Goal: Information Seeking & Learning: Compare options

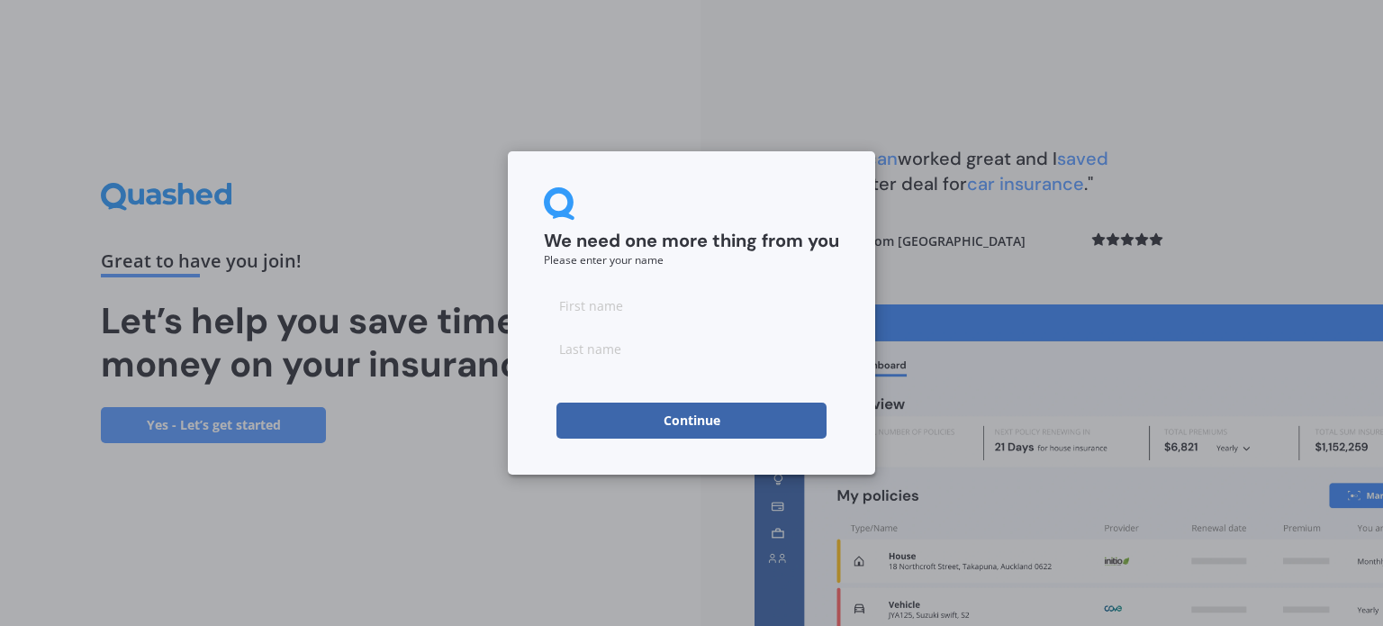
click at [575, 302] on input at bounding box center [691, 305] width 295 height 36
type input "[PERSON_NAME]"
click at [574, 348] on input at bounding box center [691, 348] width 295 height 36
type input "[PERSON_NAME]"
click at [588, 409] on button "Continue" at bounding box center [691, 420] width 270 height 36
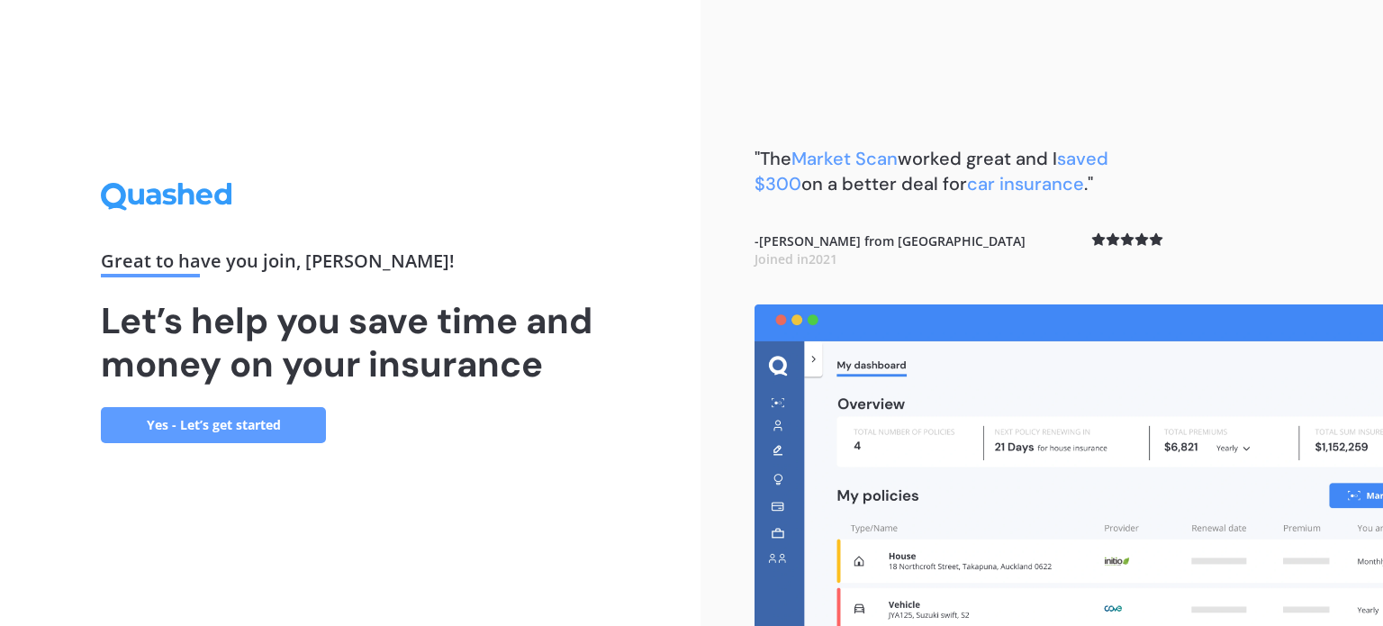
click at [238, 438] on link "Yes - Let’s get started" at bounding box center [213, 425] width 225 height 36
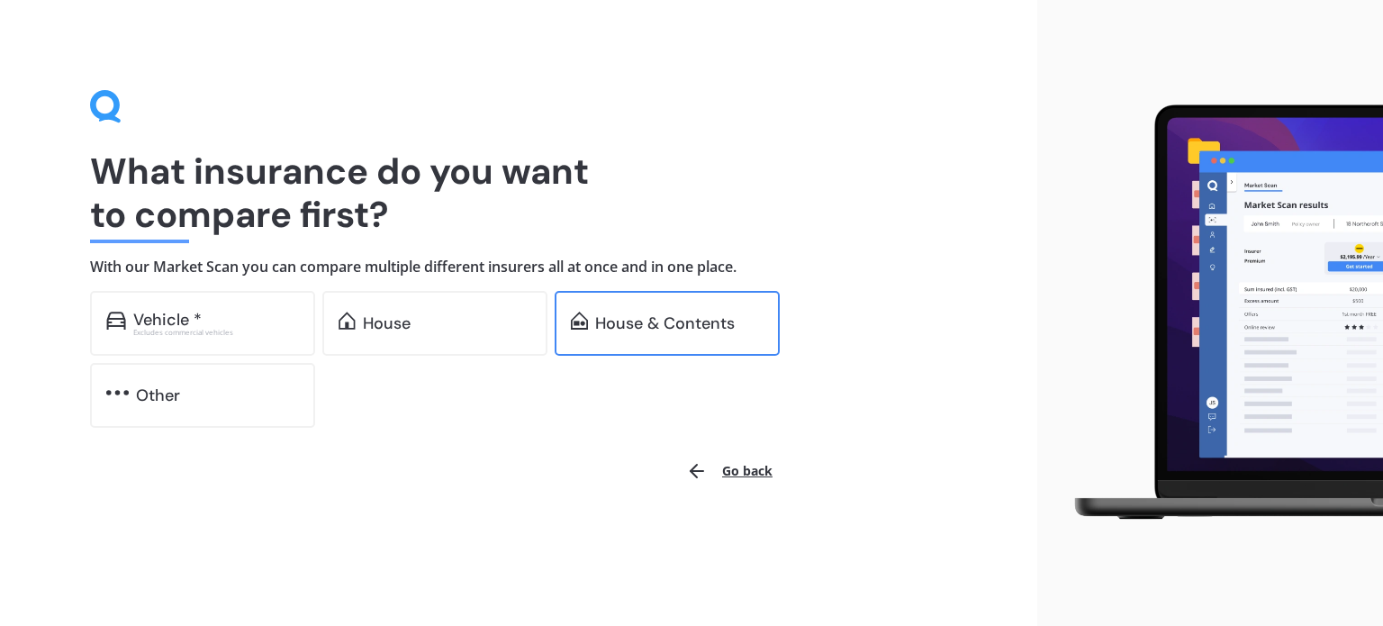
click at [615, 322] on div "House & Contents" at bounding box center [665, 323] width 140 height 18
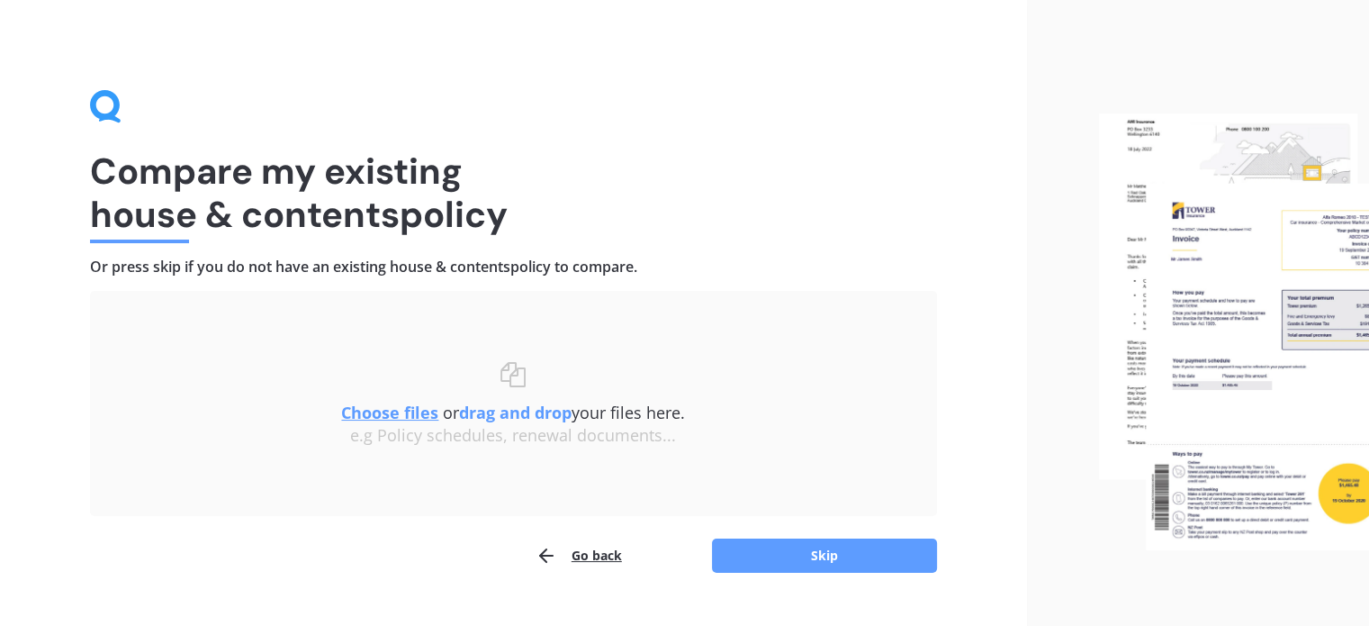
click at [383, 413] on u "Choose files" at bounding box center [389, 413] width 97 height 22
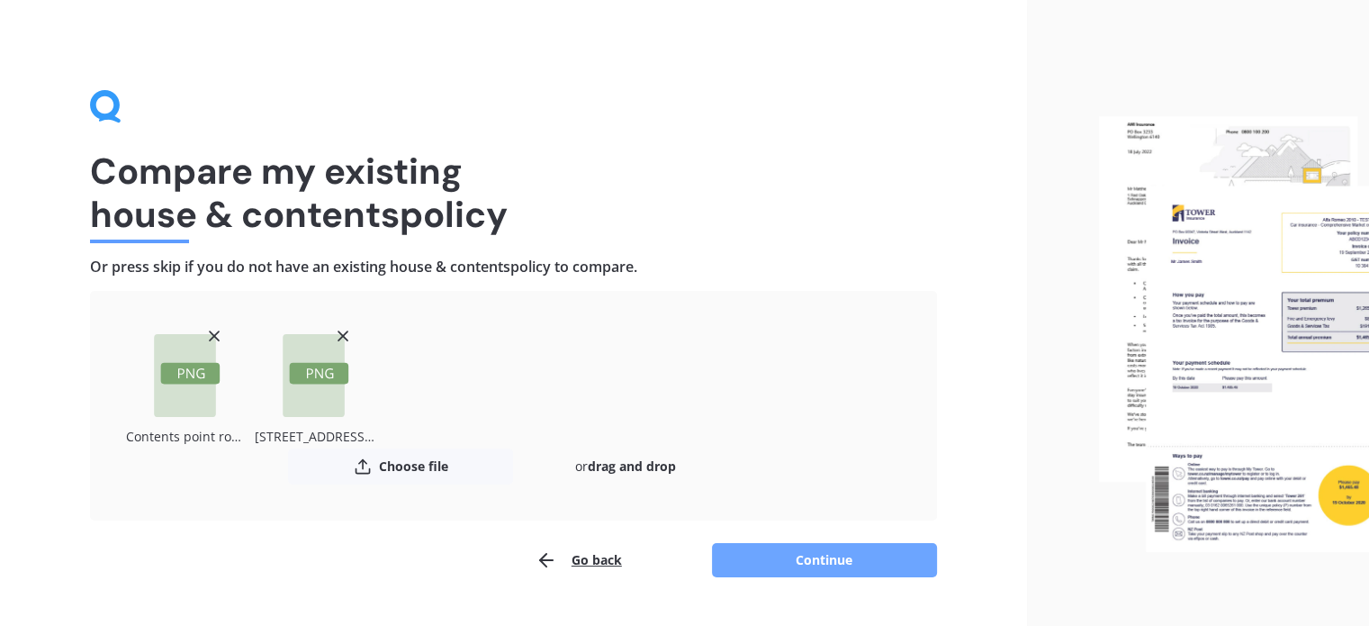
click at [825, 557] on button "Continue" at bounding box center [824, 560] width 225 height 34
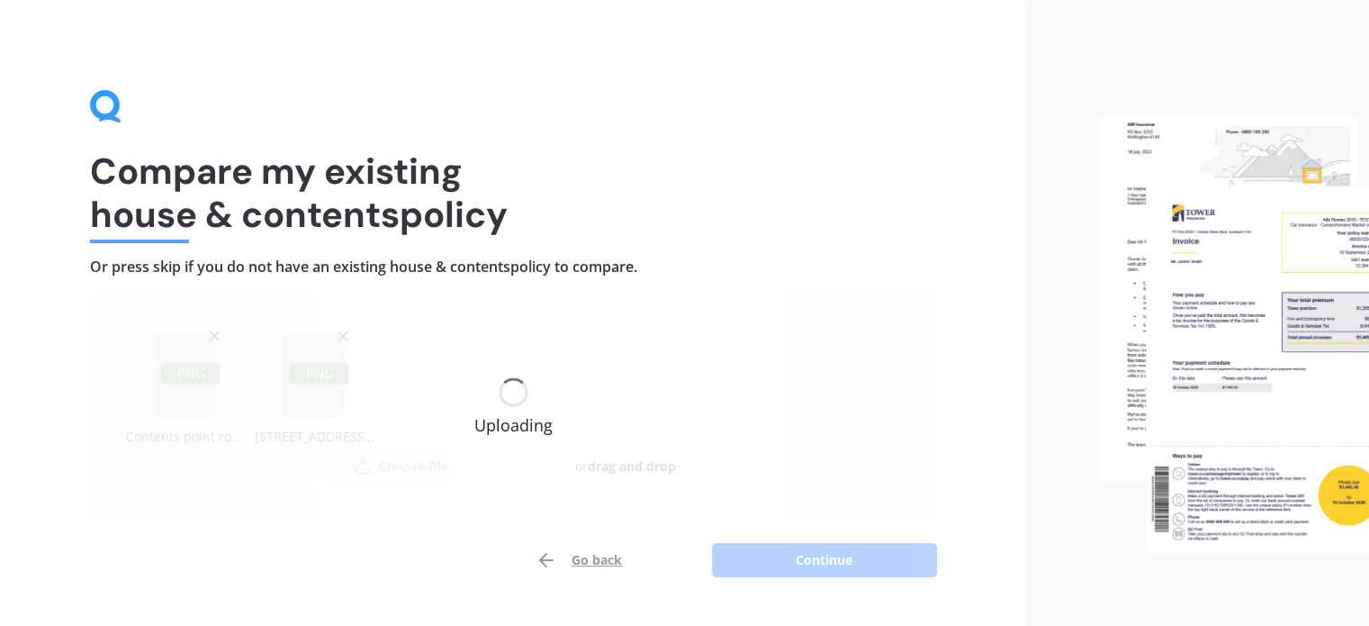
click at [825, 557] on div "Go back Continue" at bounding box center [513, 560] width 847 height 36
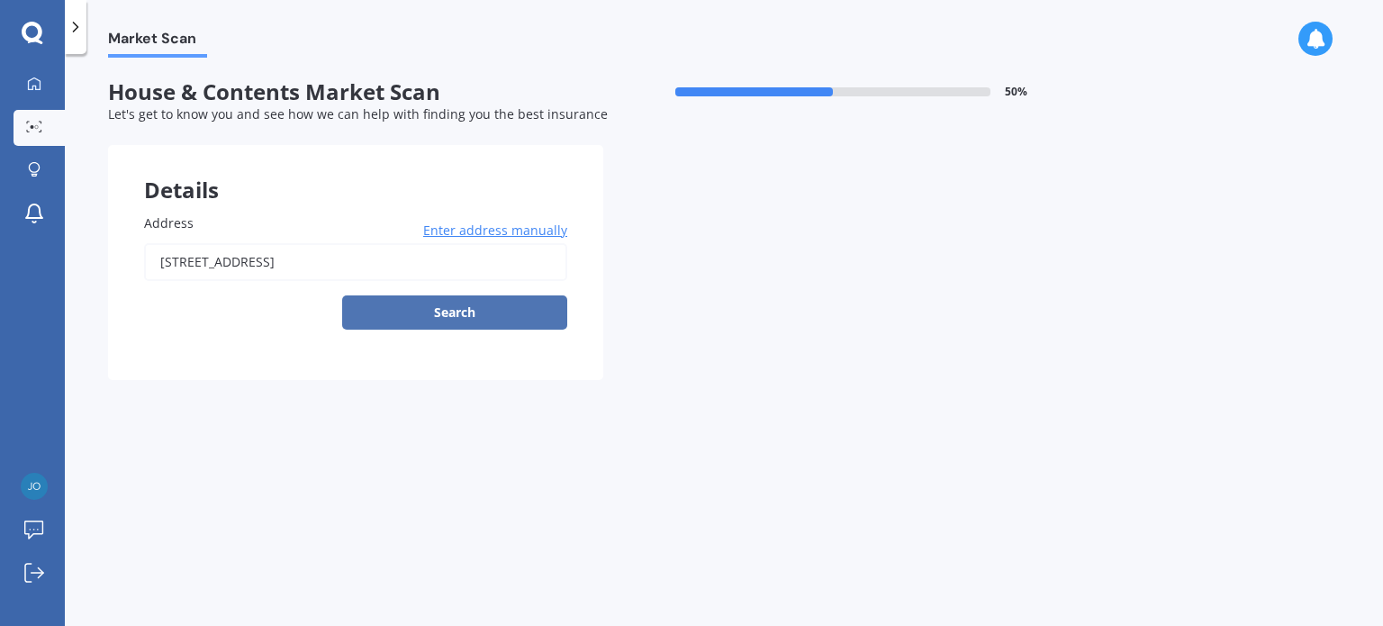
click at [457, 305] on button "Search" at bounding box center [454, 312] width 225 height 34
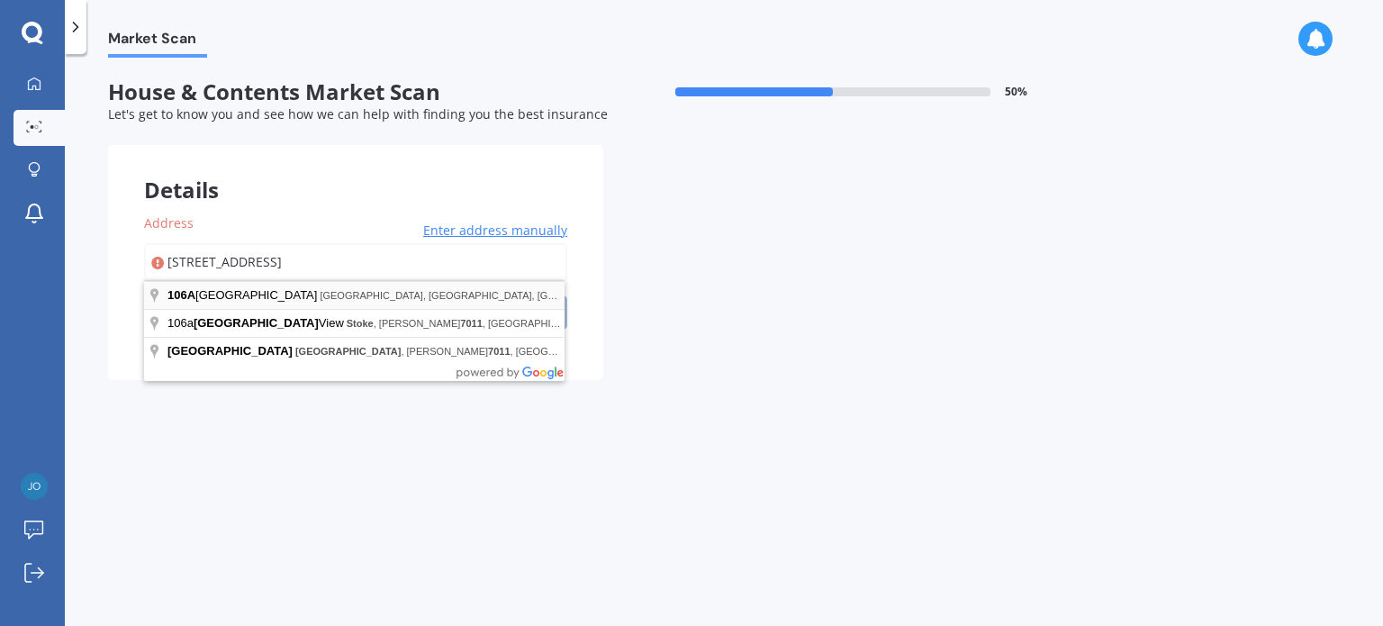
type input "[STREET_ADDRESS]"
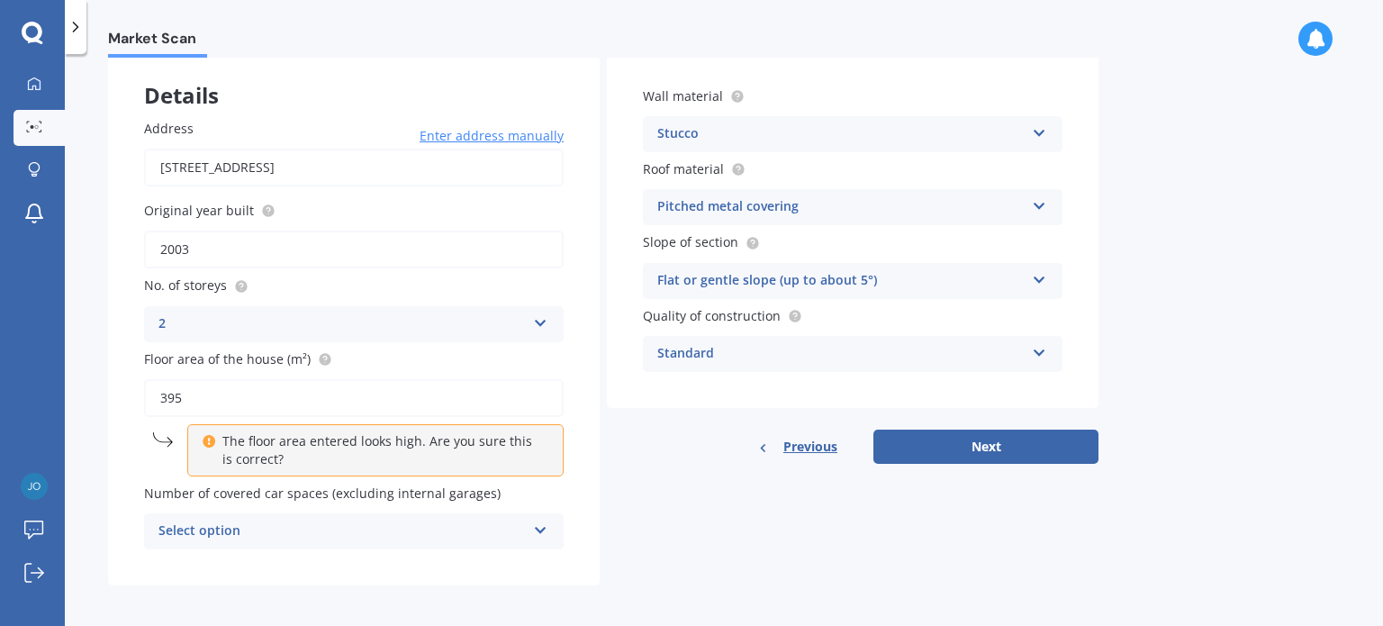
scroll to position [96, 0]
click at [1041, 342] on icon at bounding box center [1039, 347] width 15 height 13
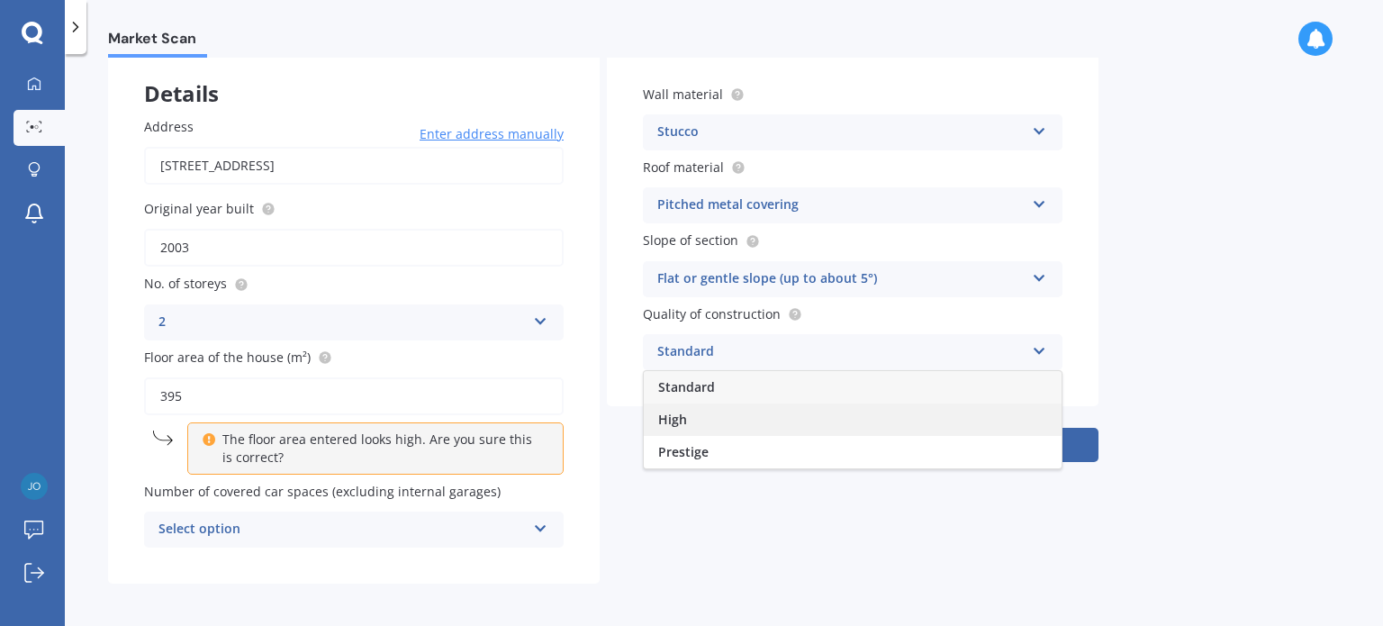
click at [824, 421] on div "High" at bounding box center [853, 419] width 418 height 32
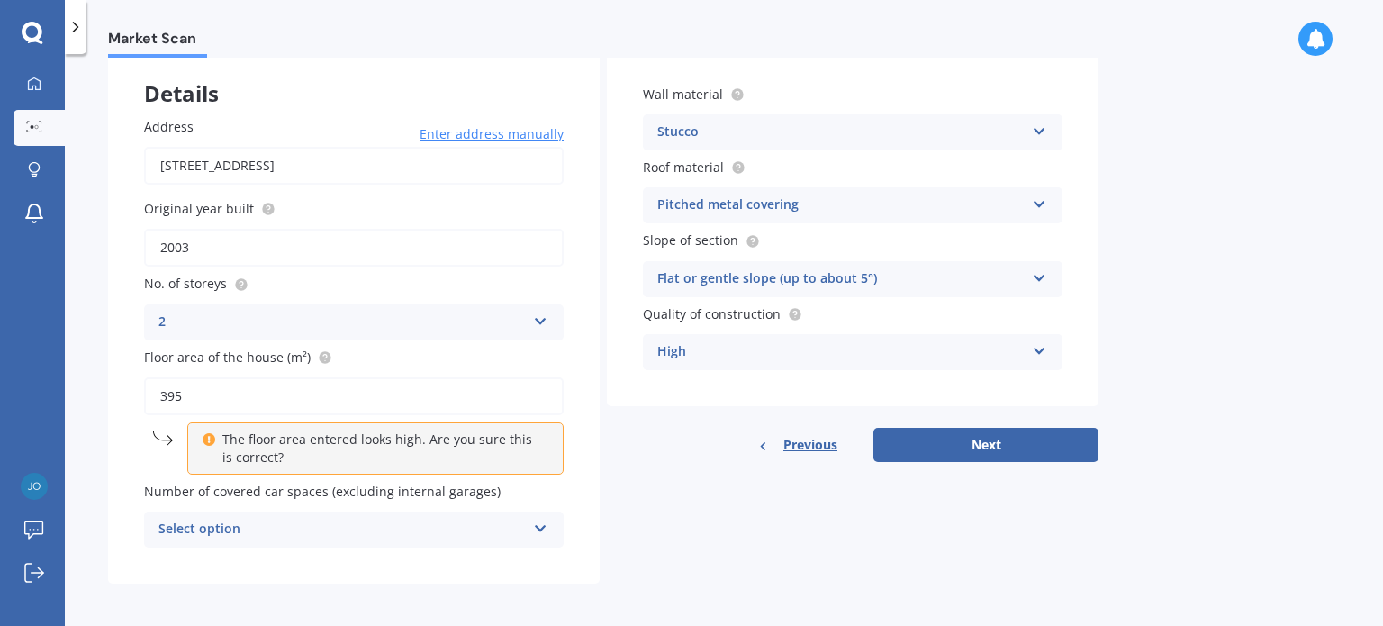
click at [536, 522] on icon at bounding box center [540, 525] width 15 height 13
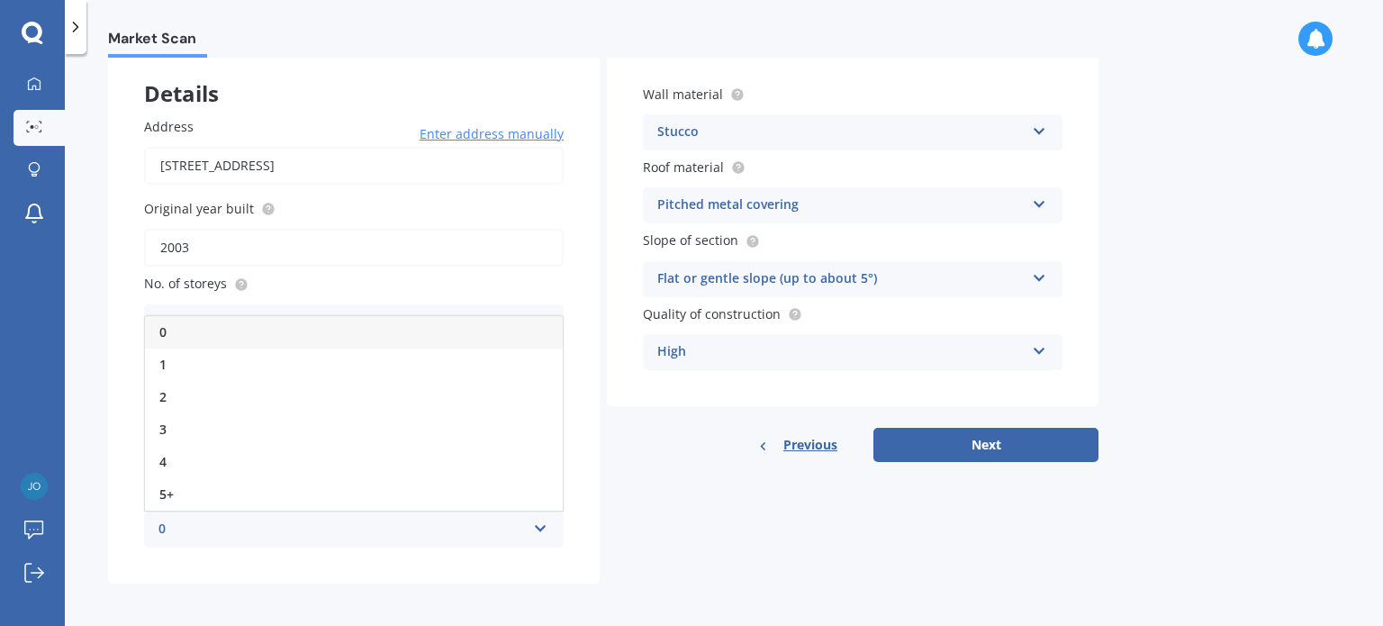
click at [320, 339] on div "0" at bounding box center [354, 332] width 418 height 32
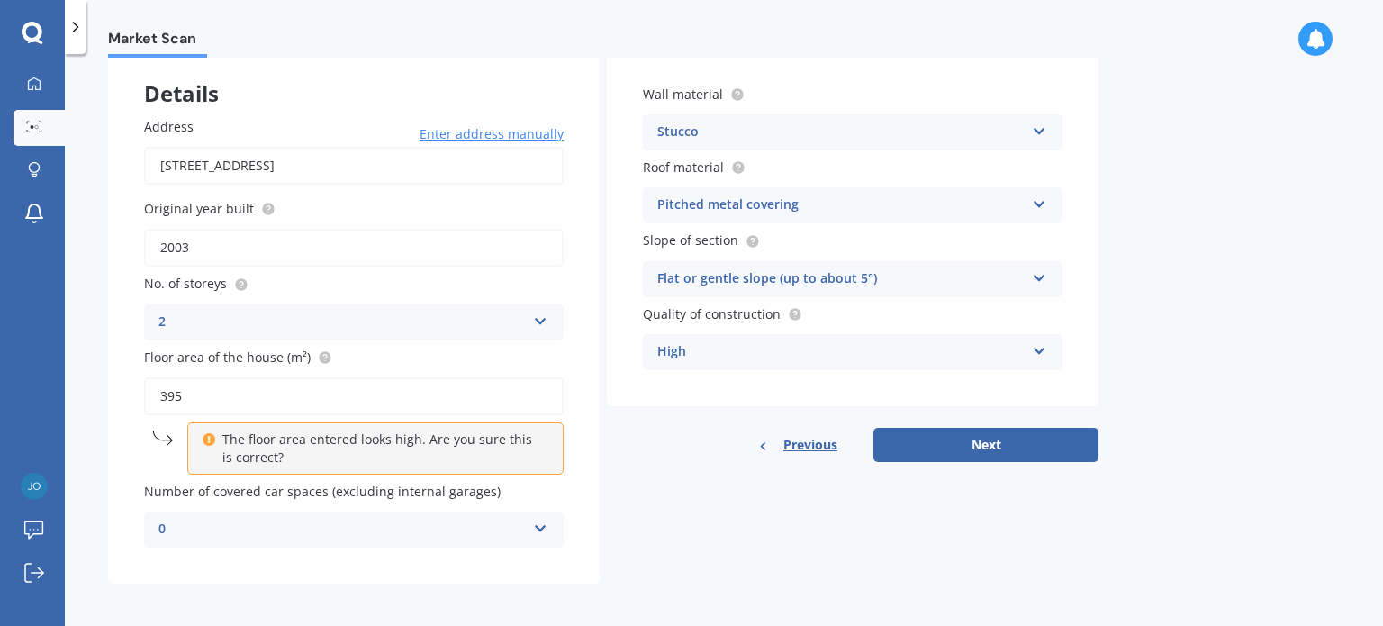
click at [538, 527] on icon at bounding box center [540, 525] width 15 height 13
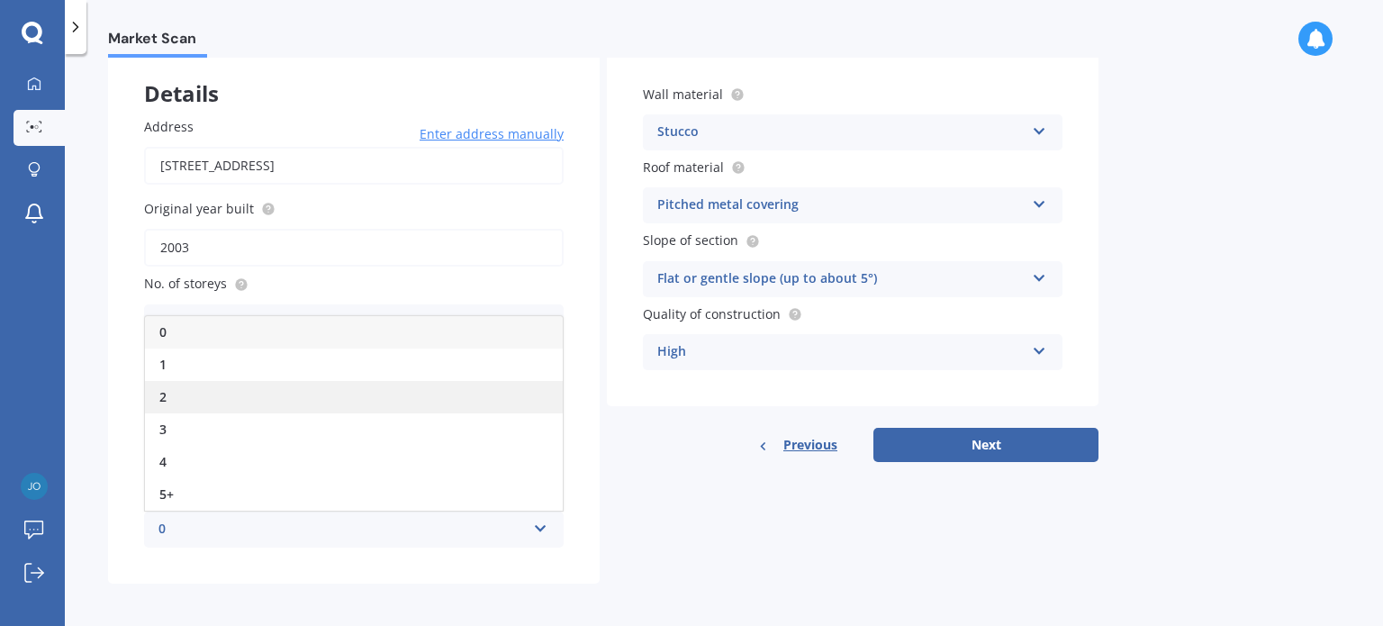
click at [275, 395] on div "2" at bounding box center [354, 397] width 418 height 32
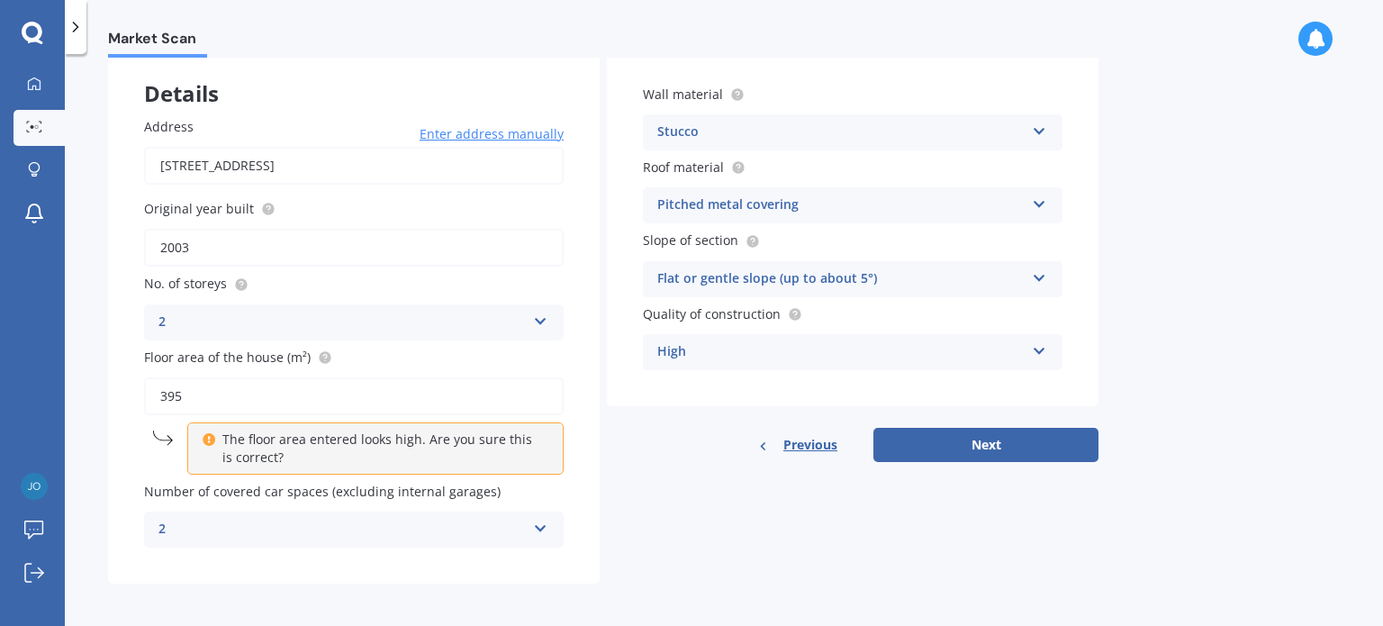
click at [1373, 458] on div "Market Scan House & Contents Market Scan 50 % Let's get to know you and see how…" at bounding box center [724, 344] width 1318 height 572
click at [981, 438] on button "Next" at bounding box center [985, 445] width 225 height 34
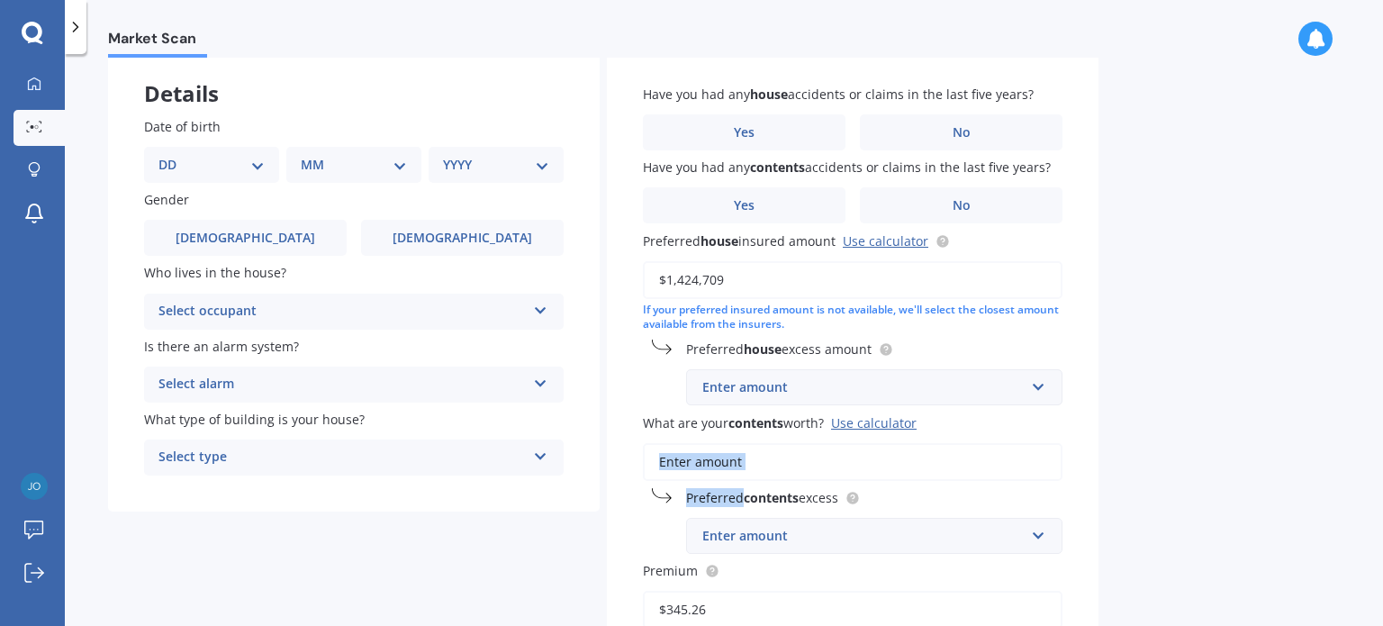
click at [981, 438] on div "Have you had any house accidents or claims in the last five years? Yes No Have …" at bounding box center [853, 460] width 492 height 822
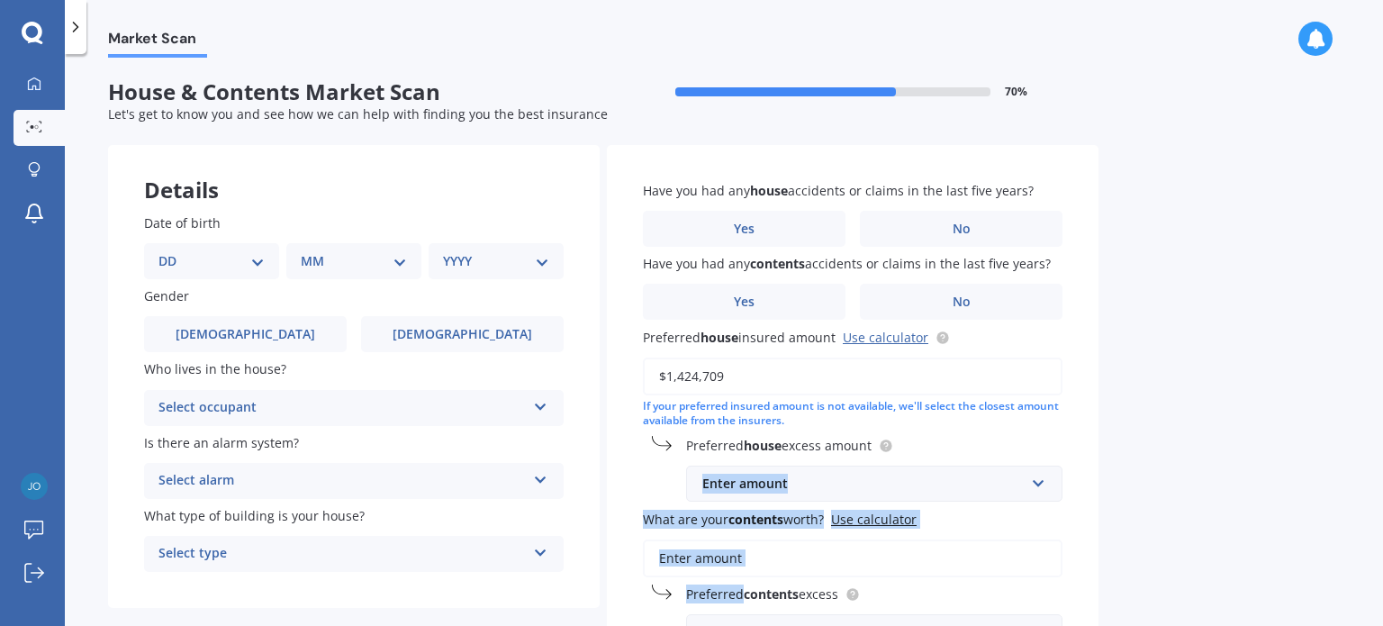
click at [255, 258] on select "DD 01 02 03 04 05 06 07 08 09 10 11 12 13 14 15 16 17 18 19 20 21 22 23 24 25 2…" at bounding box center [211, 261] width 106 height 20
select select "08"
click at [173, 251] on select "DD 01 02 03 04 05 06 07 08 09 10 11 12 13 14 15 16 17 18 19 20 21 22 23 24 25 2…" at bounding box center [211, 261] width 106 height 20
click at [350, 269] on select "MM 01 02 03 04 05 06 07 08 09 10 11 12" at bounding box center [357, 261] width 99 height 20
select select "05"
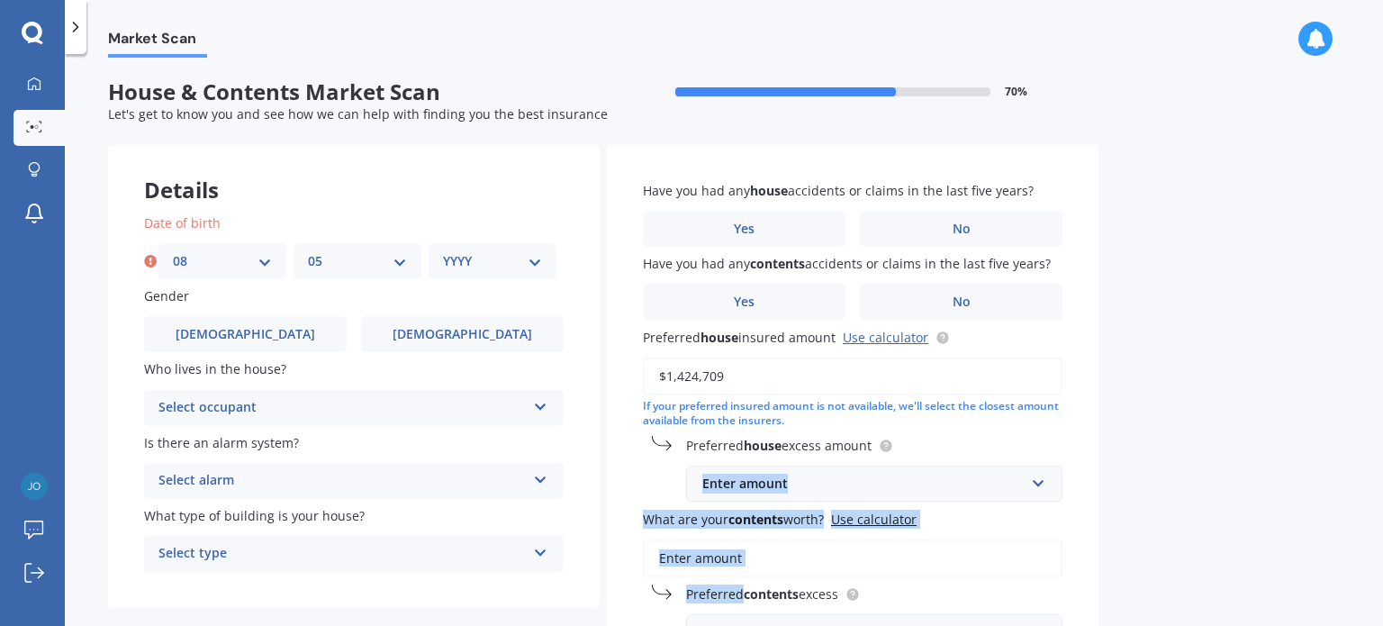
click at [308, 251] on select "MM 01 02 03 04 05 06 07 08 09 10 11 12" at bounding box center [357, 261] width 99 height 20
click at [479, 270] on select "YYYY 2009 2008 2007 2006 2005 2004 2003 2002 2001 2000 1999 1998 1997 1996 1995…" at bounding box center [492, 261] width 99 height 20
click at [443, 251] on select "YYYY 2009 2008 2007 2006 2005 2004 2003 2002 2001 2000 1999 1998 1997 1996 1995…" at bounding box center [492, 261] width 99 height 20
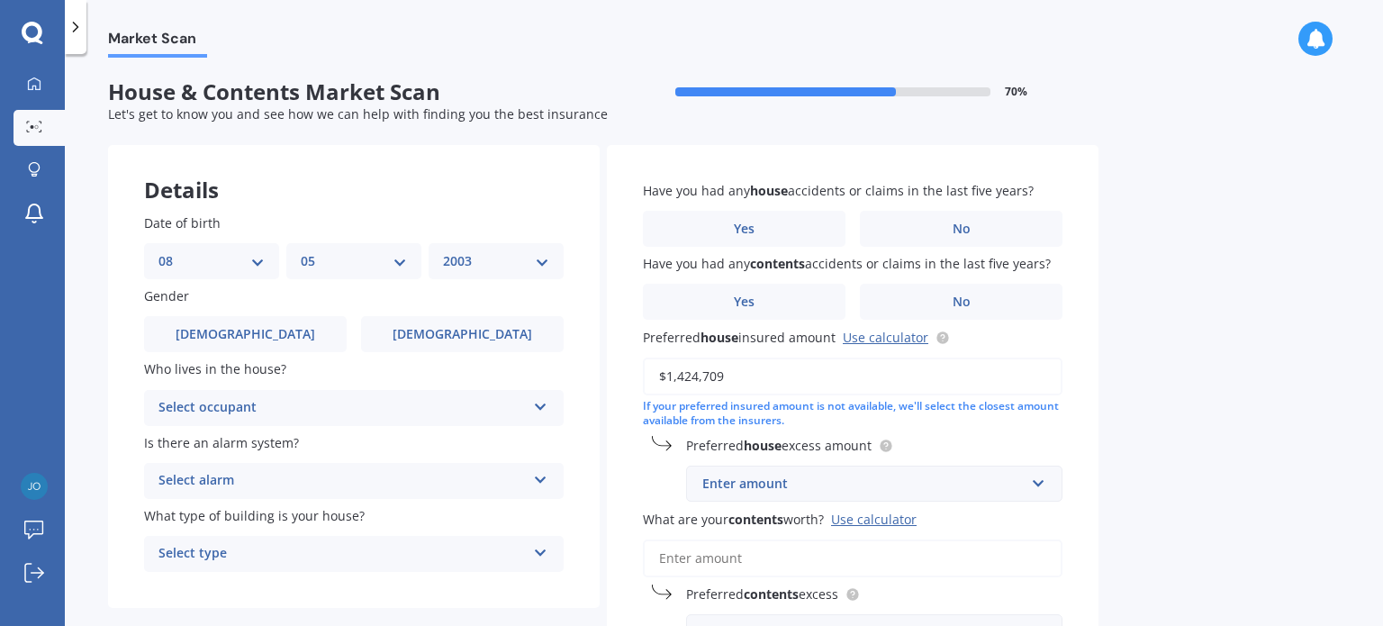
click at [520, 24] on div "Market Scan" at bounding box center [724, 29] width 1318 height 58
click at [492, 262] on select "YYYY 2009 2008 2007 2006 2005 2004 2003 2002 2001 2000 1999 1998 1997 1996 1995…" at bounding box center [496, 261] width 106 height 20
click at [443, 251] on select "YYYY 2009 2008 2007 2006 2005 2004 2003 2002 2001 2000 1999 1998 1997 1996 1995…" at bounding box center [496, 261] width 106 height 20
click at [514, 250] on div "YYYY 2009 2008 2007 2006 2005 2004 2003 2002 2001 2000 1999 1998 1997 1996 1995…" at bounding box center [496, 261] width 135 height 36
click at [546, 259] on select "YYYY 2009 2008 2007 2006 2005 2004 2003 2002 2001 2000 1999 1998 1997 1996 1995…" at bounding box center [496, 261] width 106 height 20
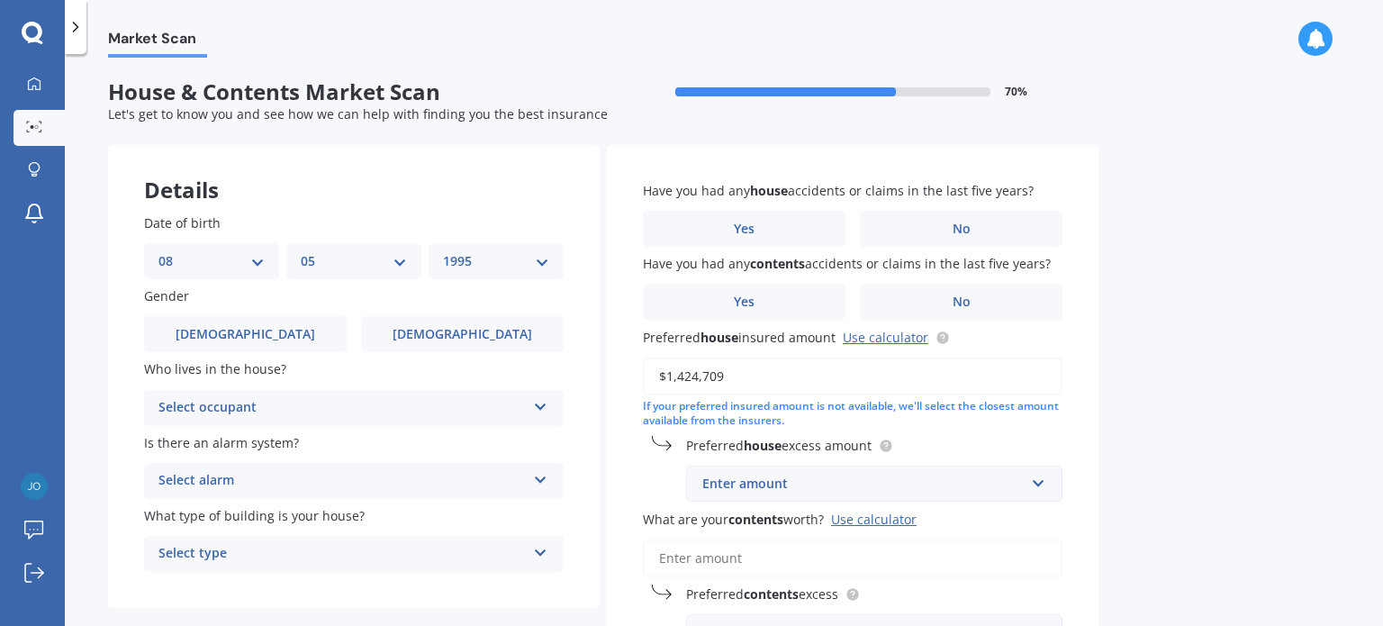
select select "1964"
click at [443, 251] on select "YYYY 2009 2008 2007 2006 2005 2004 2003 2002 2001 2000 1999 1998 1997 1996 1995…" at bounding box center [496, 261] width 106 height 20
click at [493, 406] on div "Select occupant" at bounding box center [341, 408] width 367 height 22
click at [212, 438] on div "Owner" at bounding box center [354, 443] width 418 height 32
click at [355, 485] on div "Select alarm" at bounding box center [341, 481] width 367 height 22
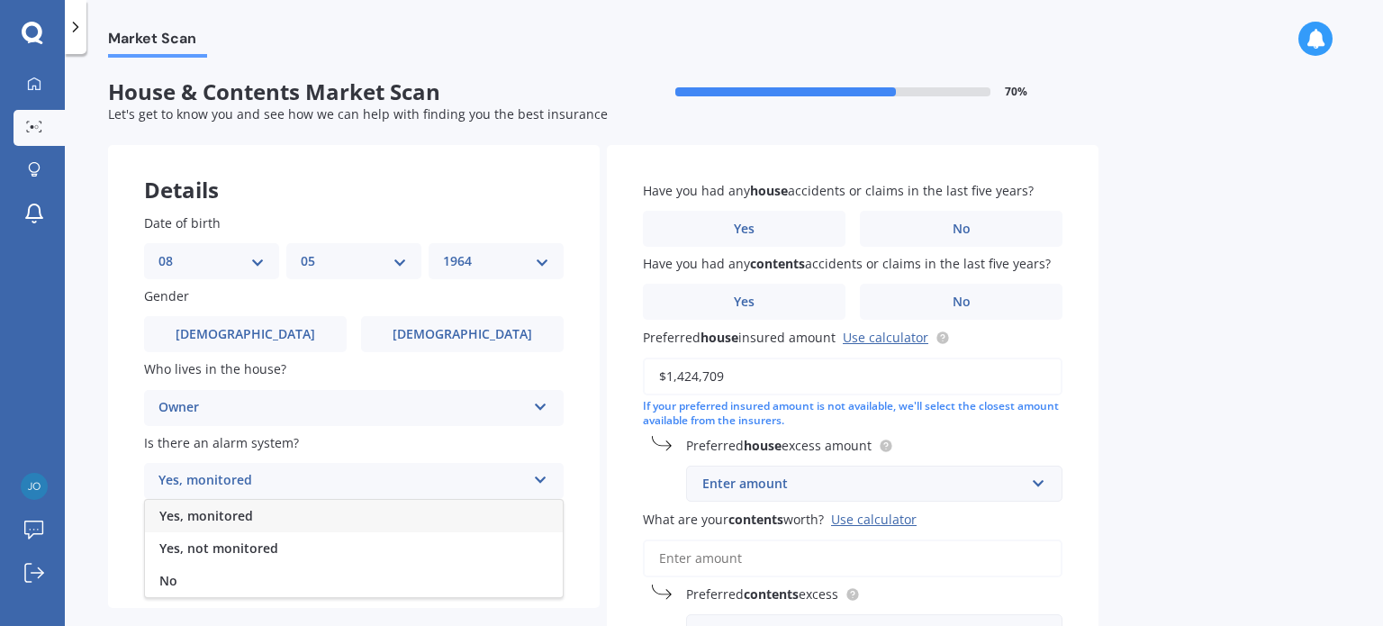
click at [355, 485] on div "Yes, monitored" at bounding box center [341, 481] width 367 height 22
click at [352, 473] on div "Select alarm" at bounding box center [346, 481] width 358 height 20
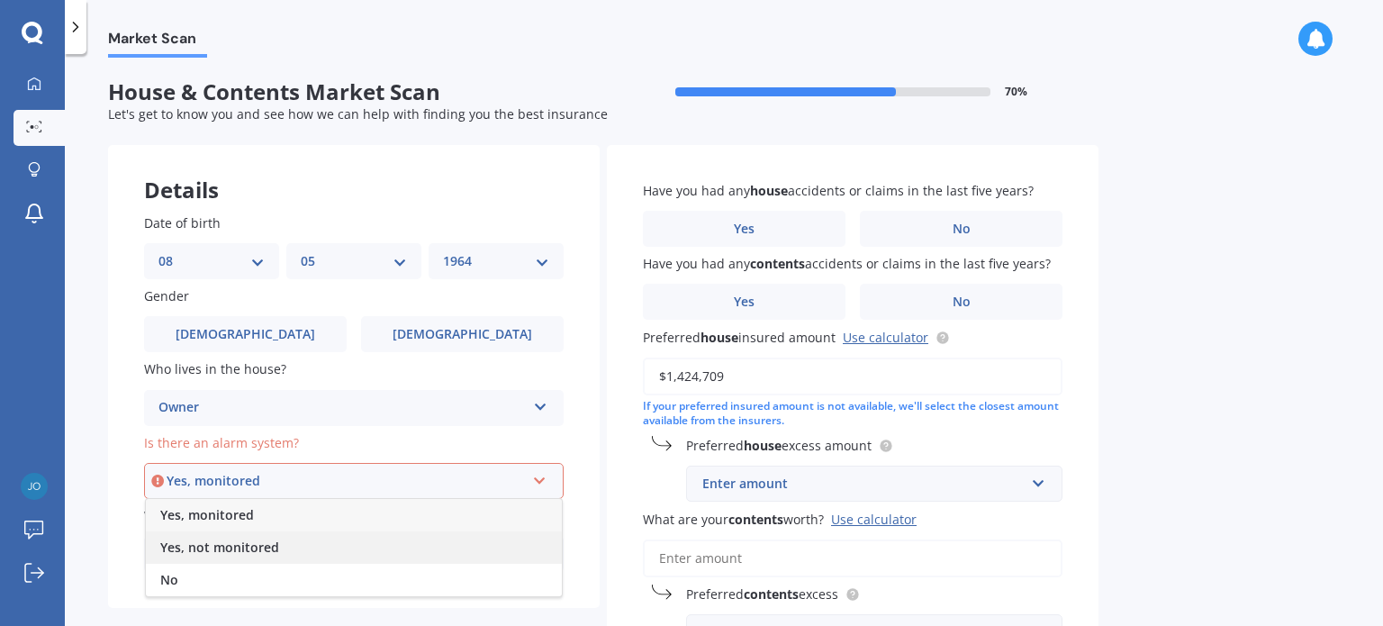
click at [243, 548] on span "Yes, not monitored" at bounding box center [219, 546] width 119 height 17
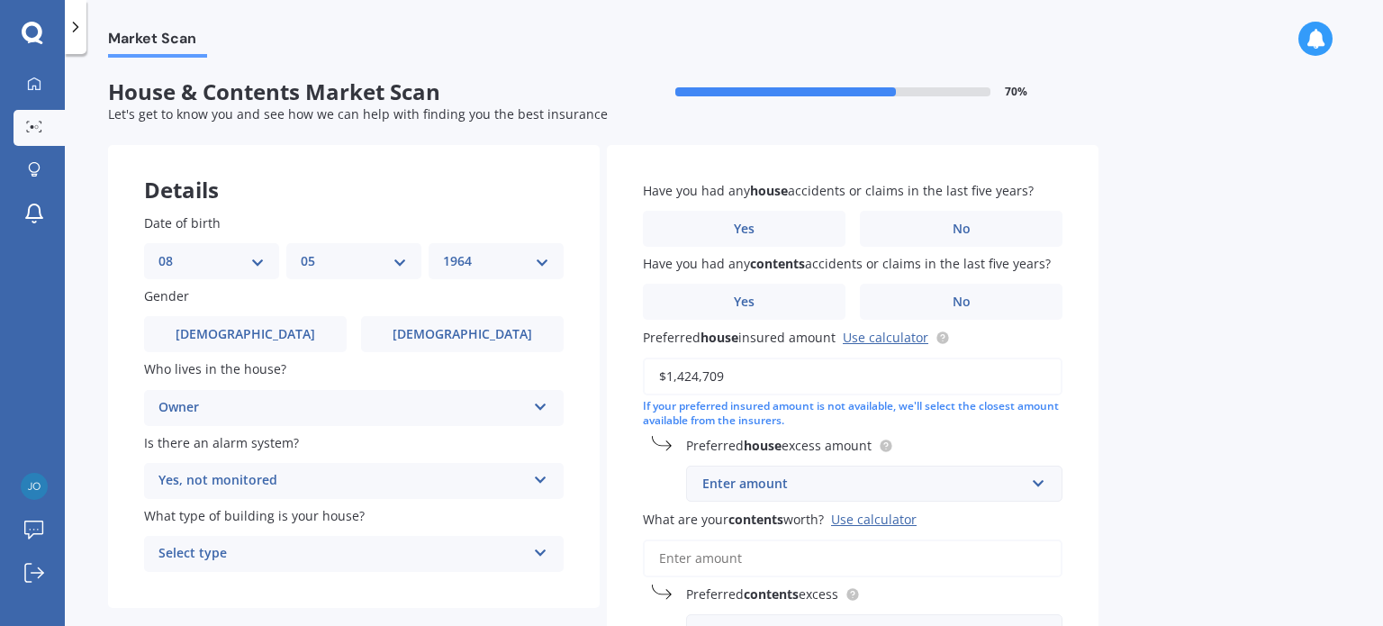
click at [254, 553] on div "Select type" at bounding box center [341, 554] width 367 height 22
click at [238, 458] on span "Freestanding" at bounding box center [199, 453] width 80 height 17
click at [967, 230] on span "No" at bounding box center [961, 228] width 18 height 15
click at [0, 0] on input "No" at bounding box center [0, 0] width 0 height 0
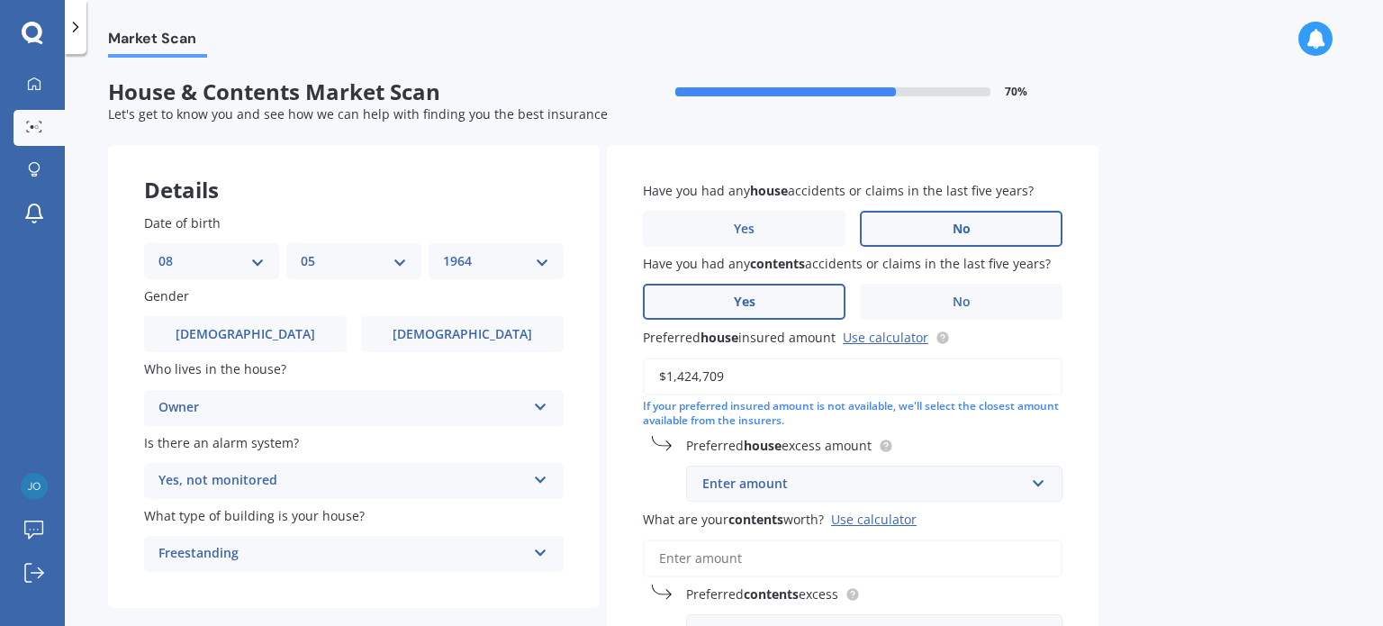
click at [788, 290] on label "Yes" at bounding box center [744, 302] width 203 height 36
click at [0, 0] on input "Yes" at bounding box center [0, 0] width 0 height 0
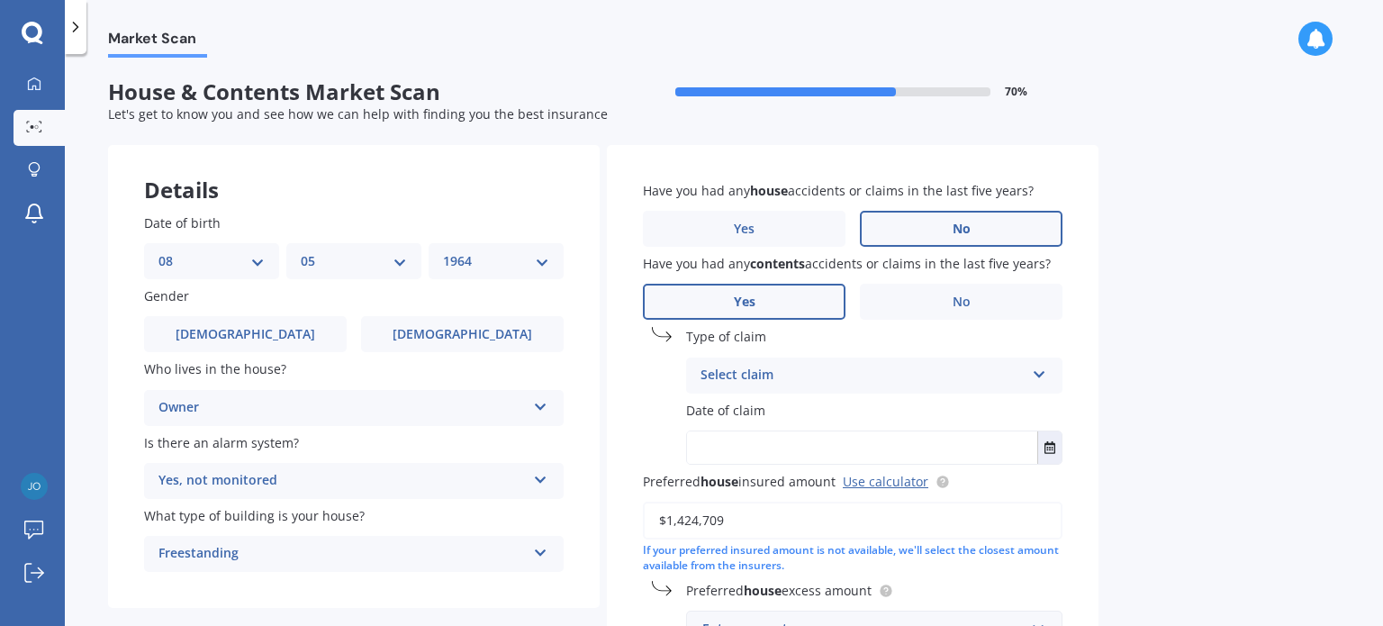
click at [830, 372] on div "Select claim" at bounding box center [862, 376] width 324 height 22
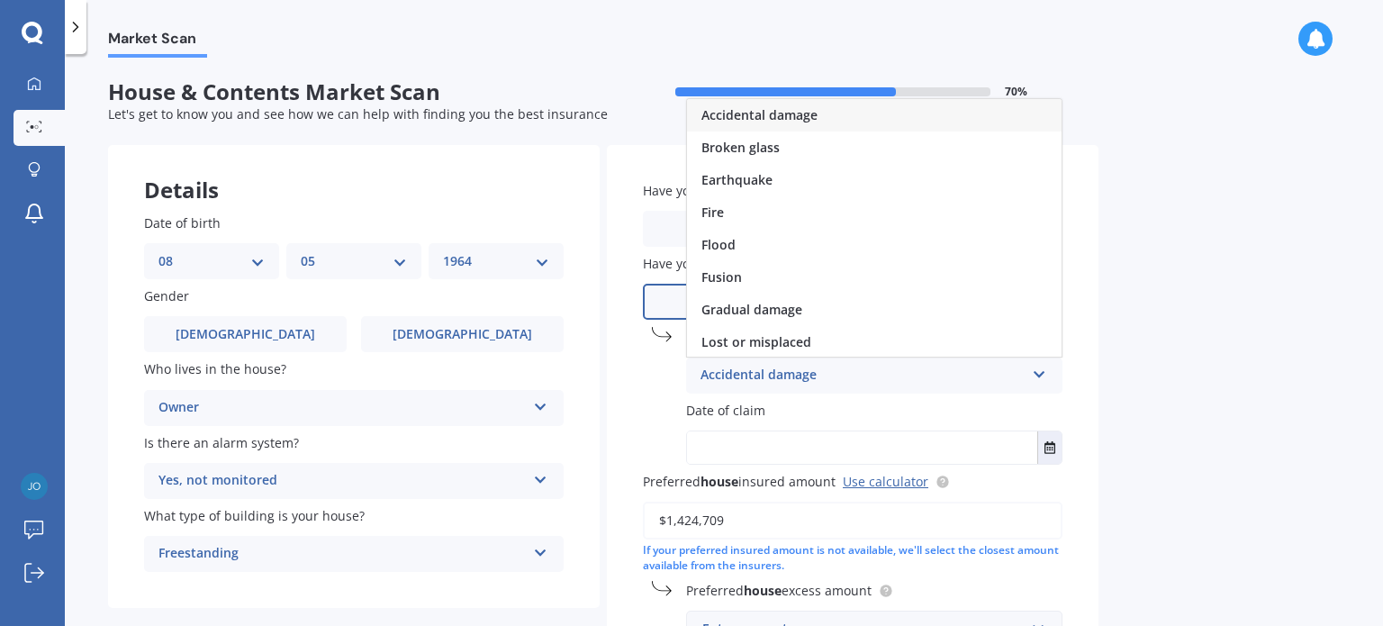
click at [799, 111] on span "Accidental damage" at bounding box center [759, 114] width 116 height 17
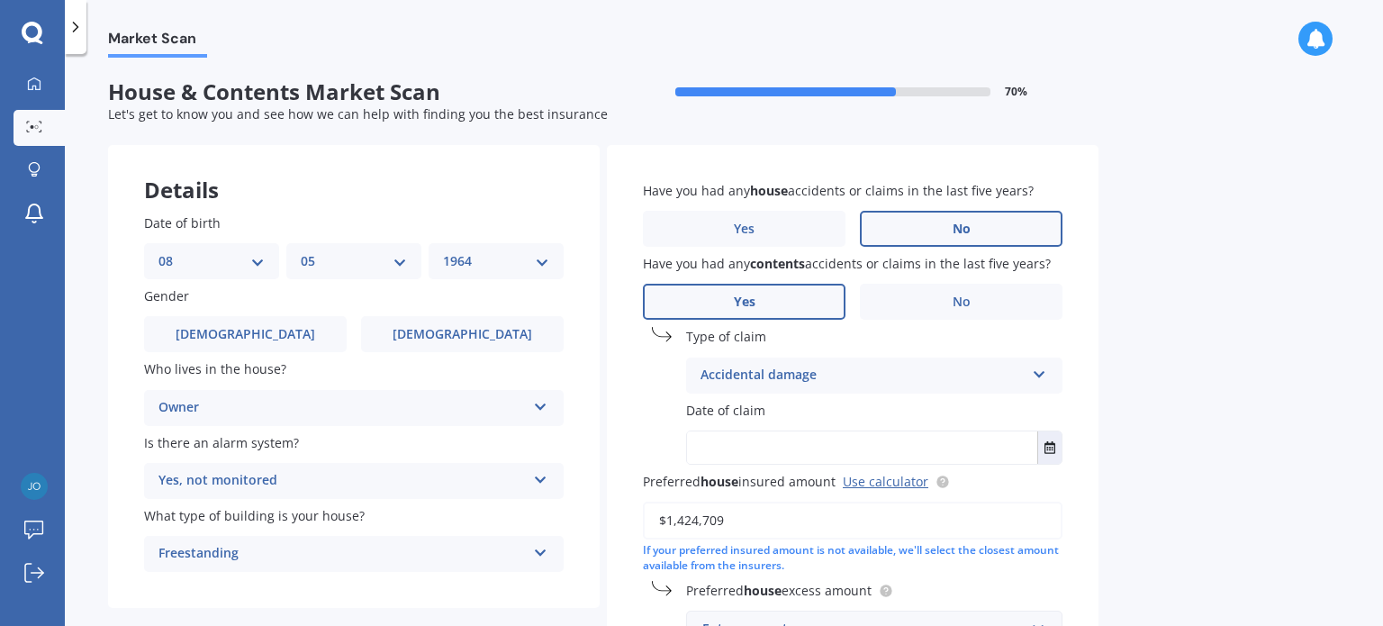
click at [853, 448] on input "text" at bounding box center [862, 447] width 350 height 32
click at [1048, 456] on button "Select date" at bounding box center [1049, 447] width 24 height 32
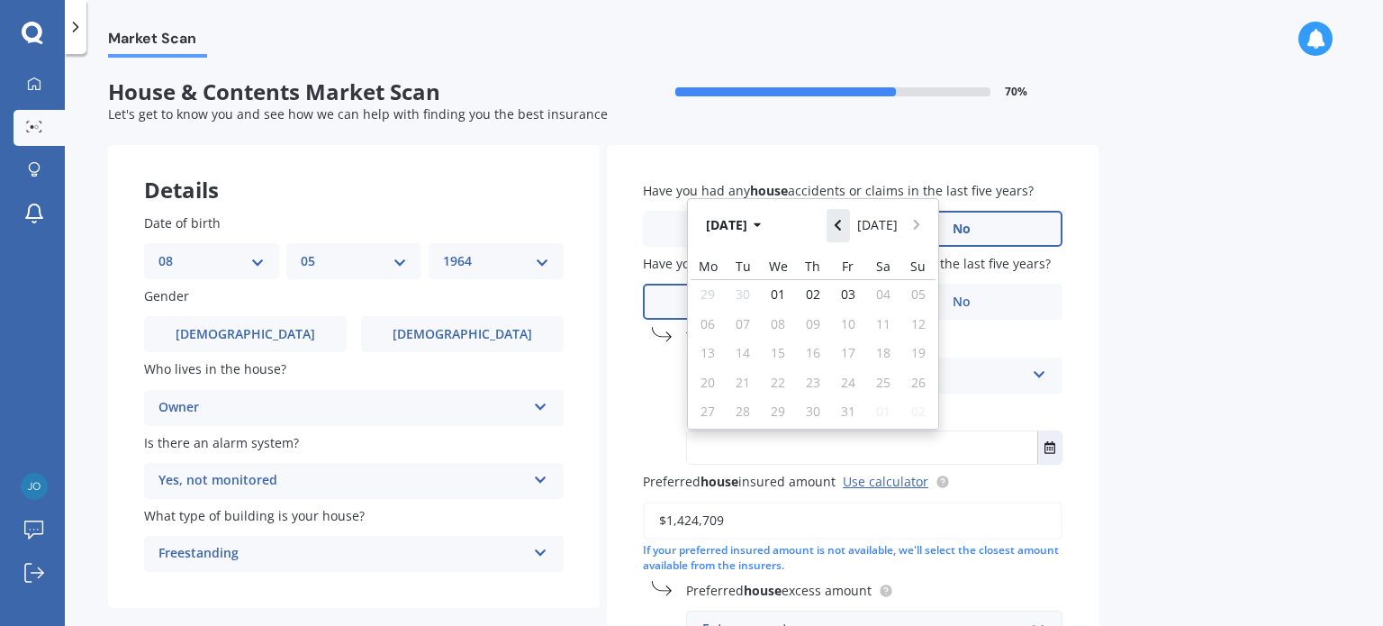
click at [846, 226] on button "Navigate back" at bounding box center [837, 225] width 23 height 32
click at [771, 233] on button "[DATE]" at bounding box center [736, 225] width 77 height 32
click at [741, 231] on icon "button" at bounding box center [745, 225] width 8 height 13
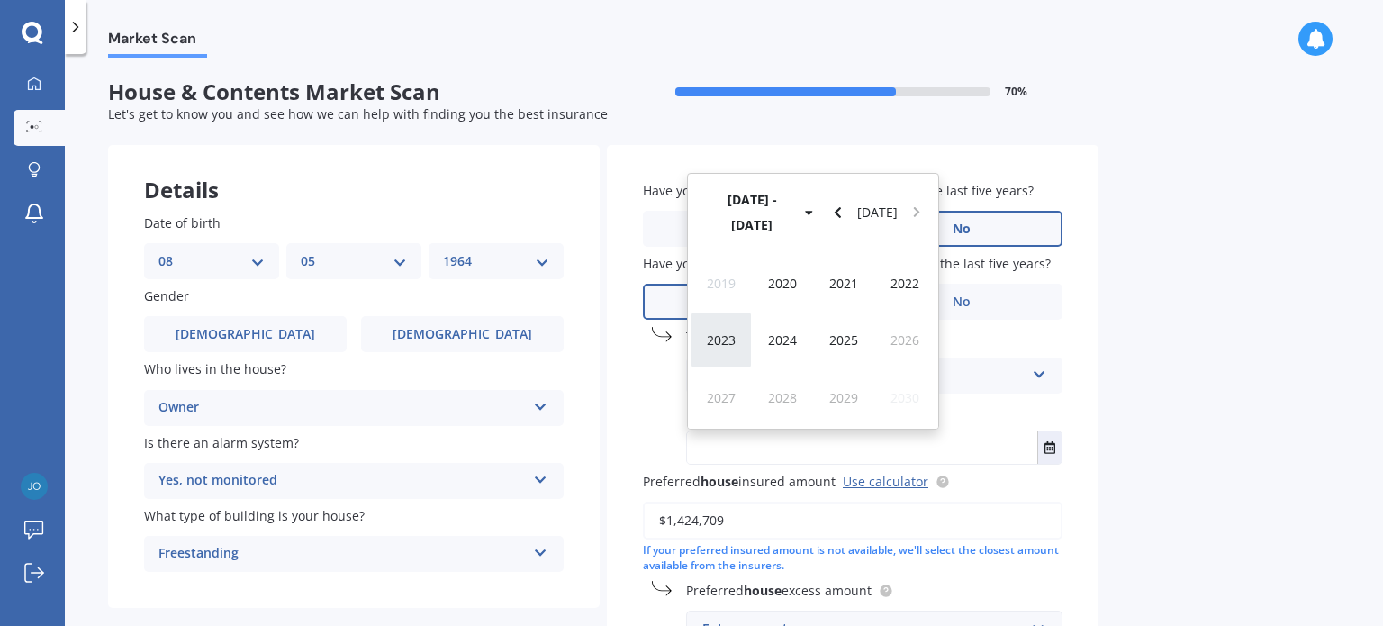
click at [730, 346] on span "2023" at bounding box center [721, 339] width 29 height 17
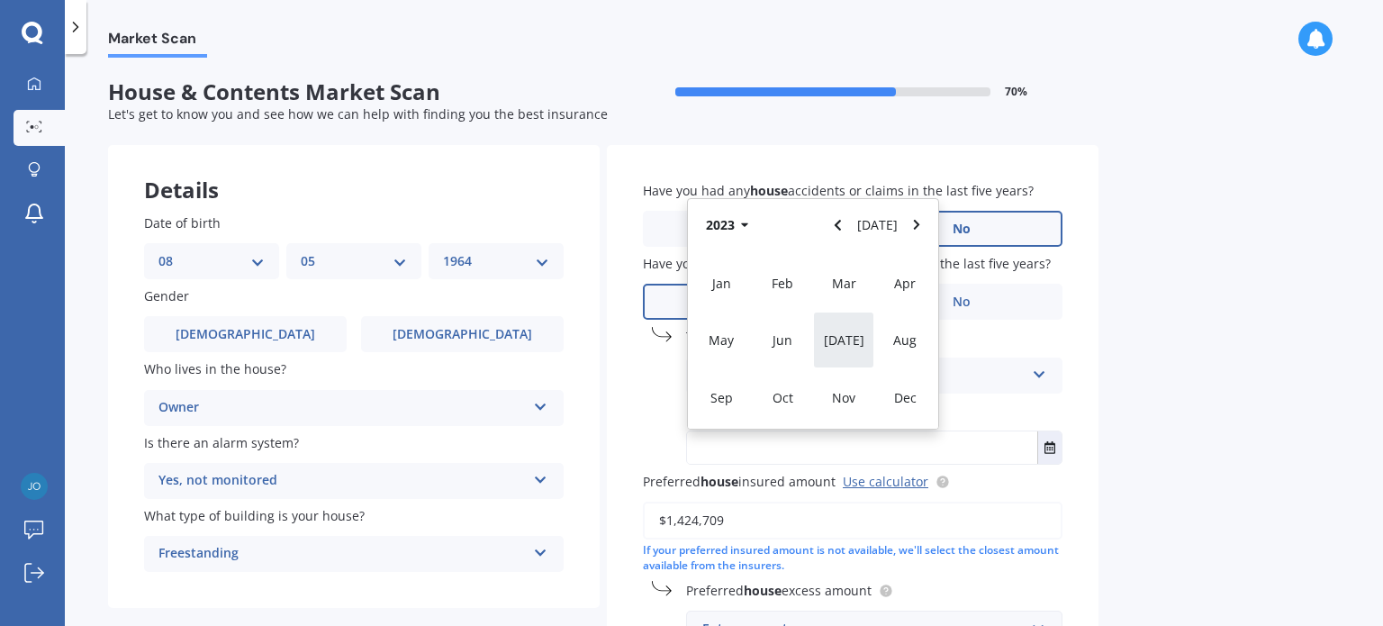
click at [841, 341] on span "[DATE]" at bounding box center [844, 339] width 41 height 17
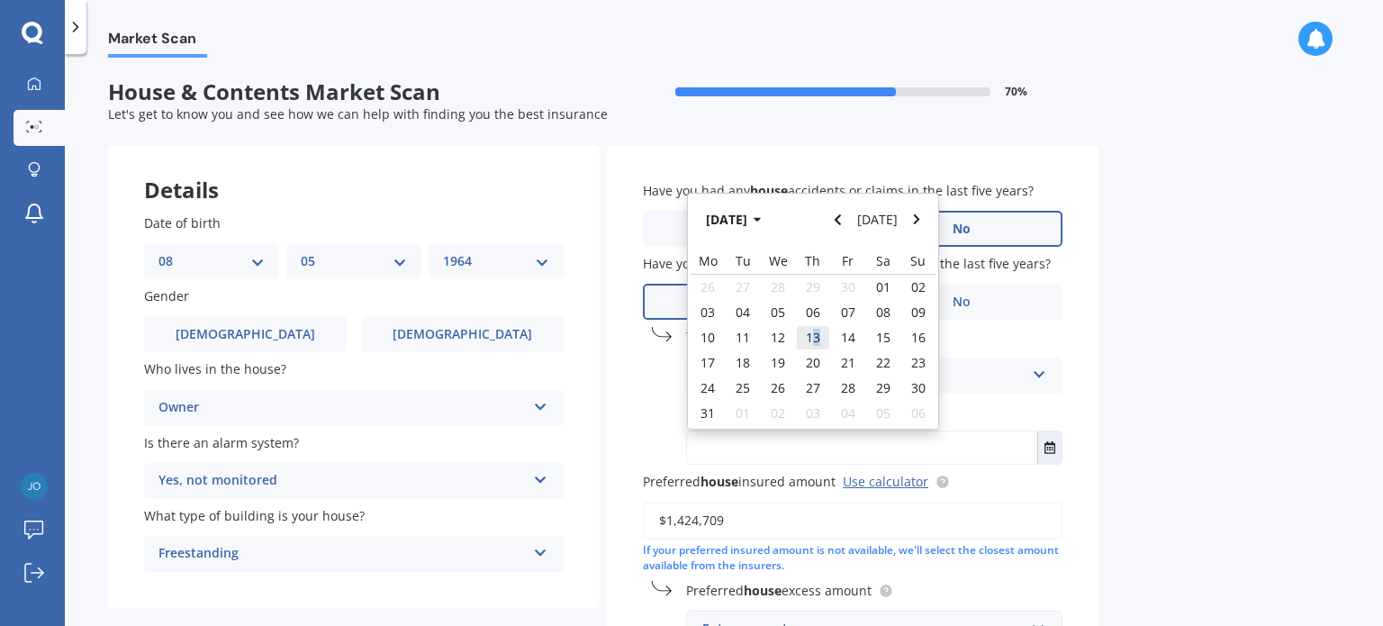
drag, startPoint x: 841, startPoint y: 341, endPoint x: 814, endPoint y: 339, distance: 27.1
click at [814, 339] on div "10 11 12 13 14 15 16" at bounding box center [812, 337] width 245 height 25
click at [814, 339] on span "13" at bounding box center [813, 337] width 14 height 17
type input "[DATE]"
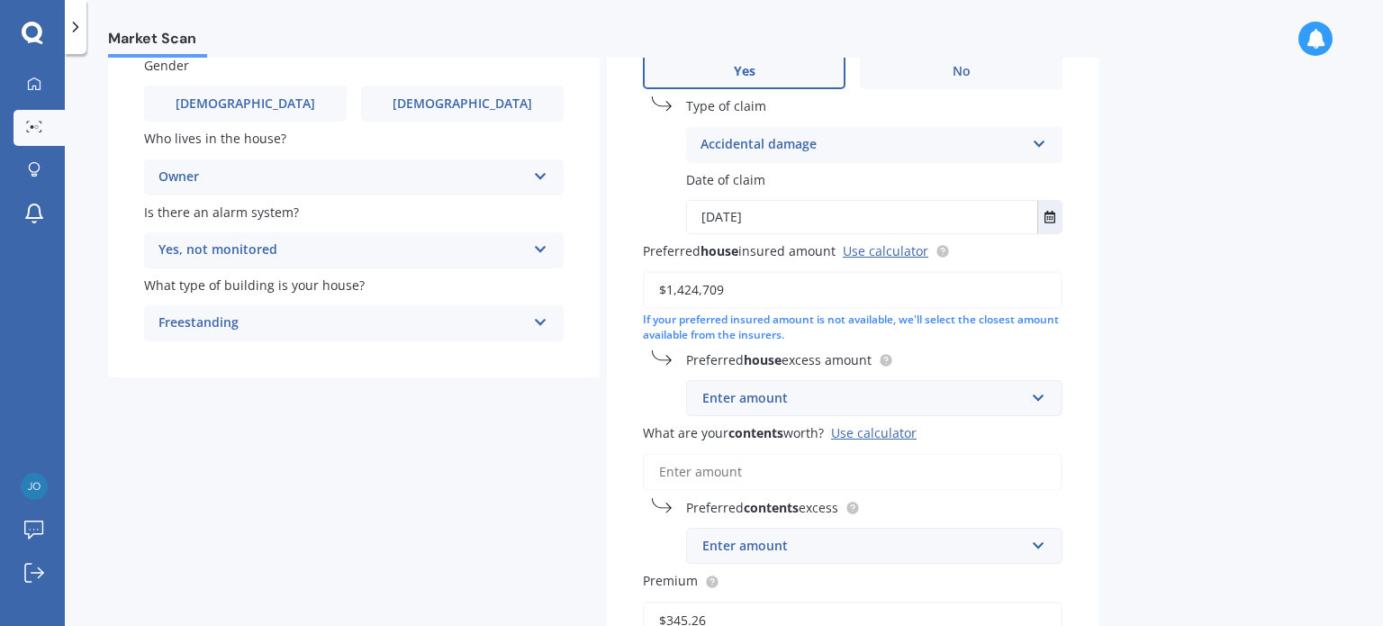
scroll to position [232, 0]
click at [1039, 392] on input "text" at bounding box center [868, 396] width 360 height 34
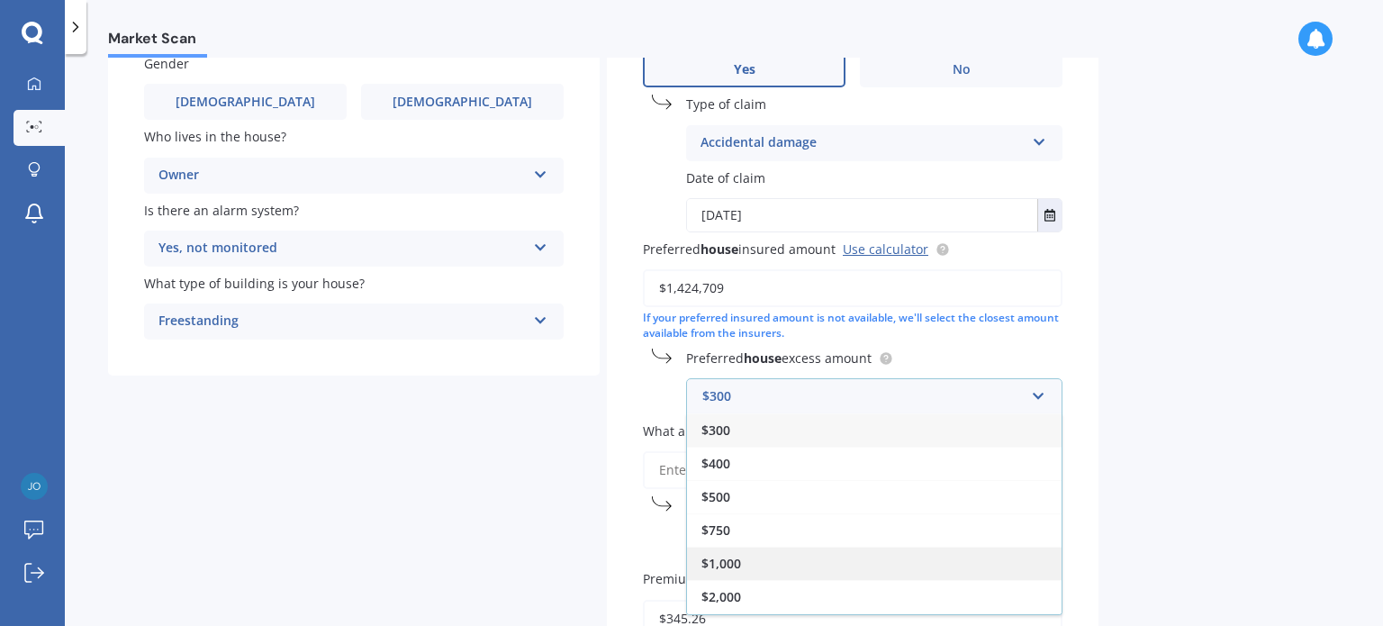
click at [853, 568] on div "$1,000" at bounding box center [874, 562] width 374 height 33
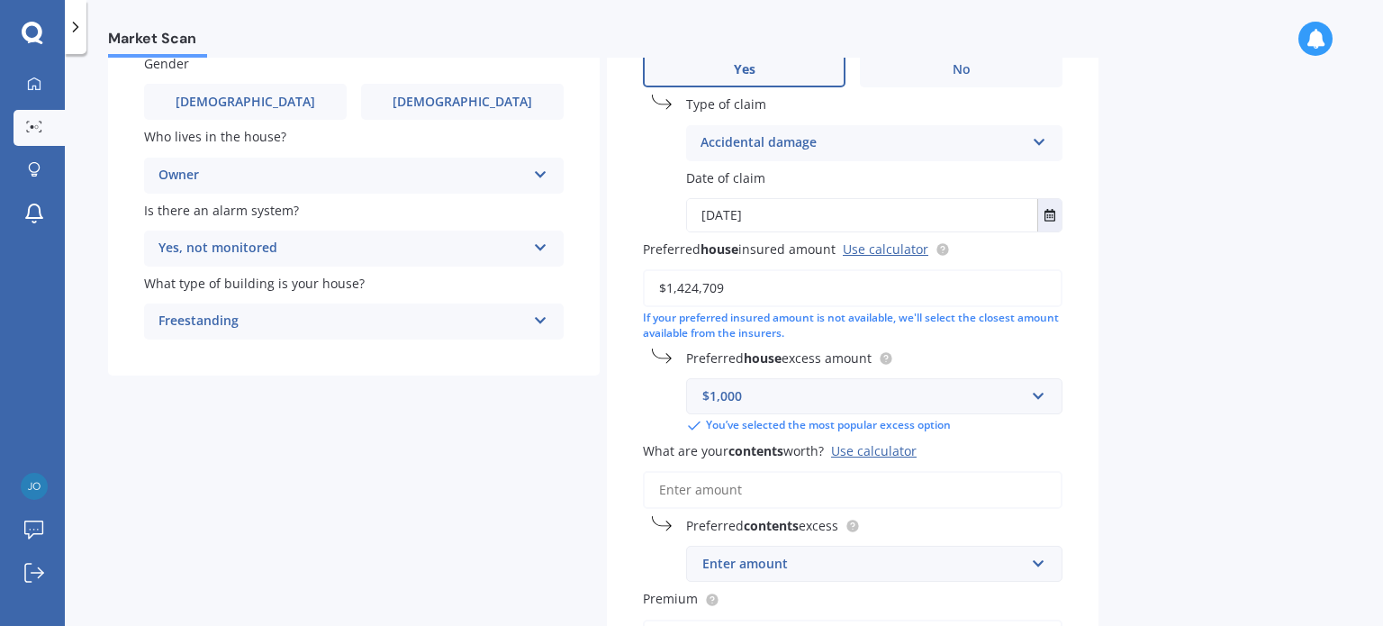
click at [774, 486] on input "What are your contents worth? Use calculator" at bounding box center [853, 490] width 420 height 38
click at [869, 449] on div "Use calculator" at bounding box center [874, 450] width 86 height 17
click at [869, 471] on input "What are your contents worth? Use calculator" at bounding box center [853, 490] width 420 height 38
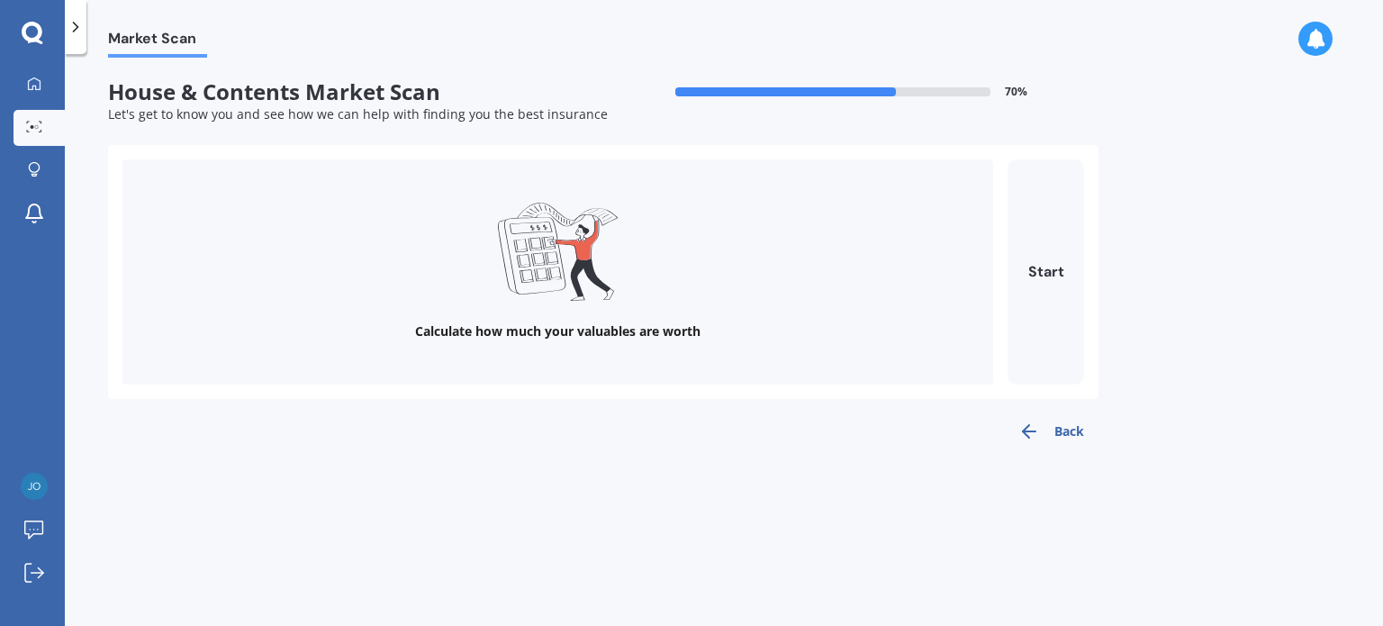
scroll to position [0, 0]
click at [1040, 272] on button "Start" at bounding box center [1045, 271] width 77 height 225
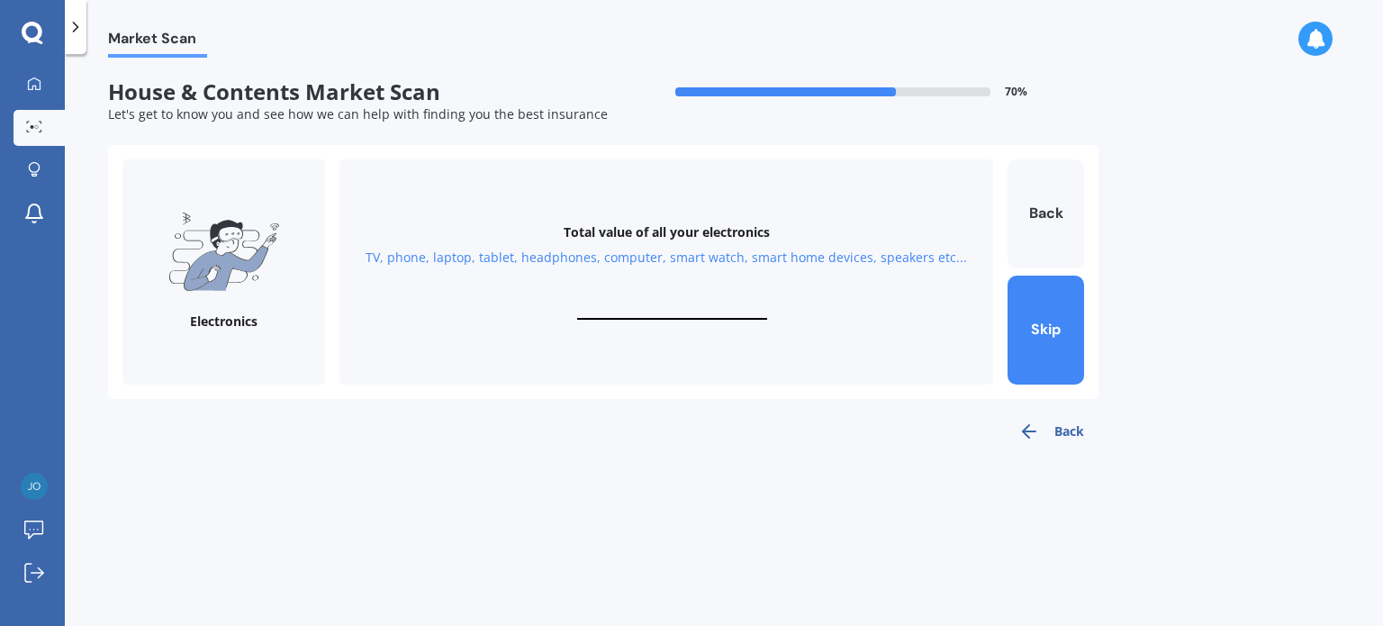
click at [1064, 431] on button "Back" at bounding box center [1051, 431] width 95 height 36
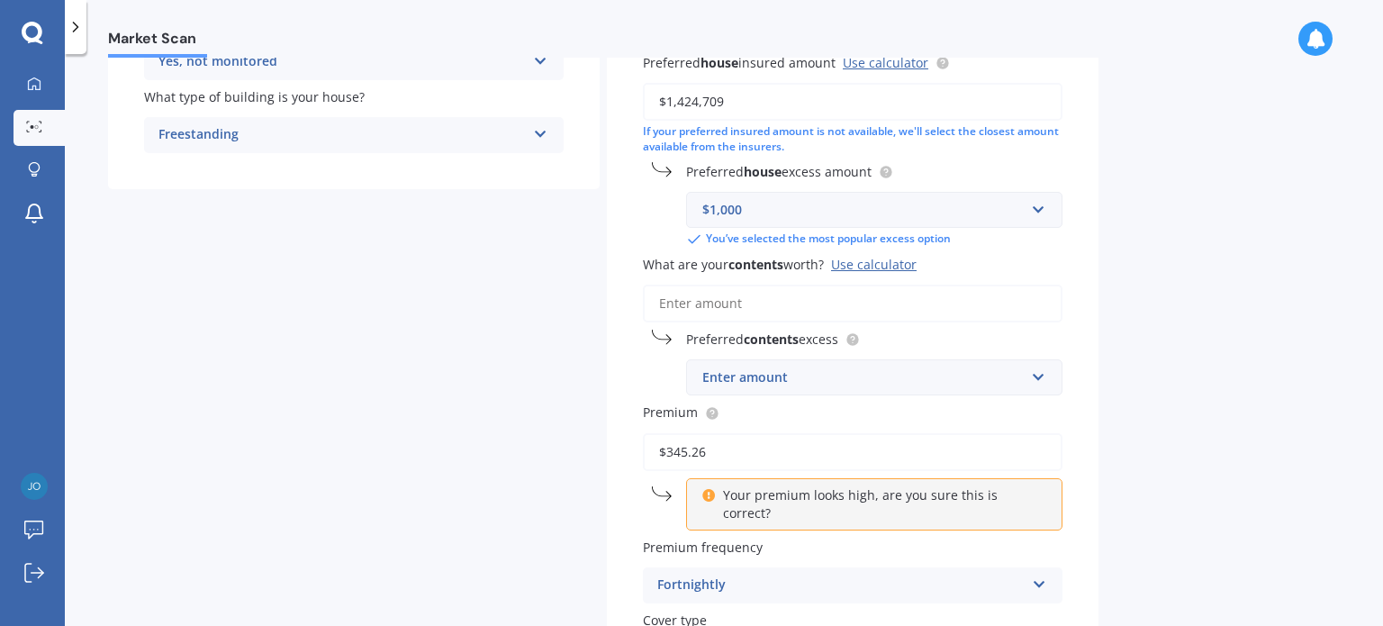
scroll to position [421, 0]
click at [736, 284] on input "What are your contents worth? Use calculator" at bounding box center [853, 301] width 420 height 38
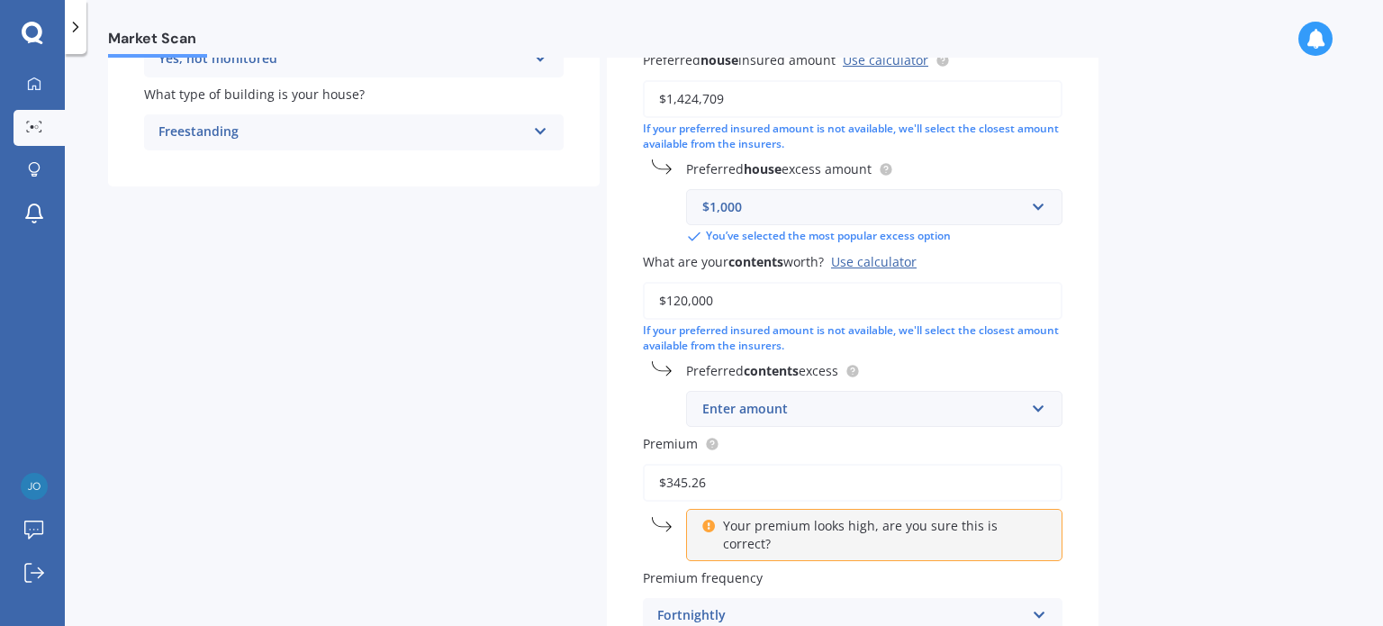
type input "$120,000"
click at [802, 410] on div "Enter amount" at bounding box center [863, 409] width 322 height 20
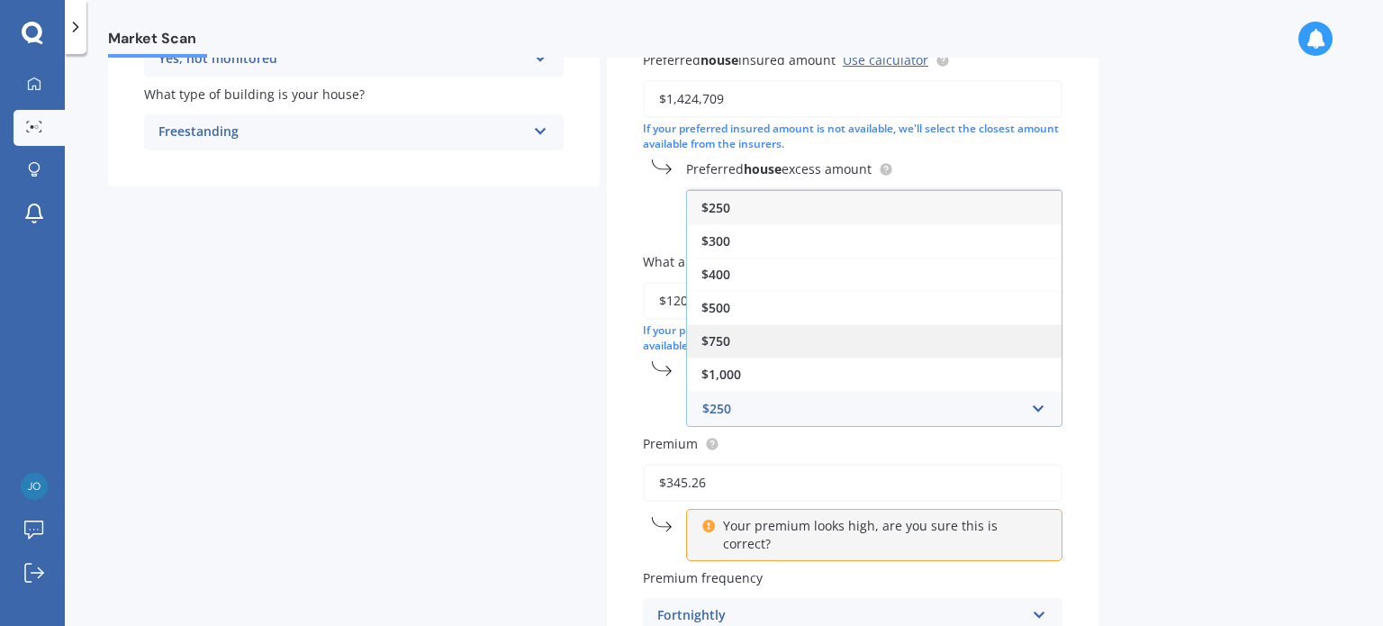
click at [766, 335] on div "$750" at bounding box center [874, 340] width 374 height 33
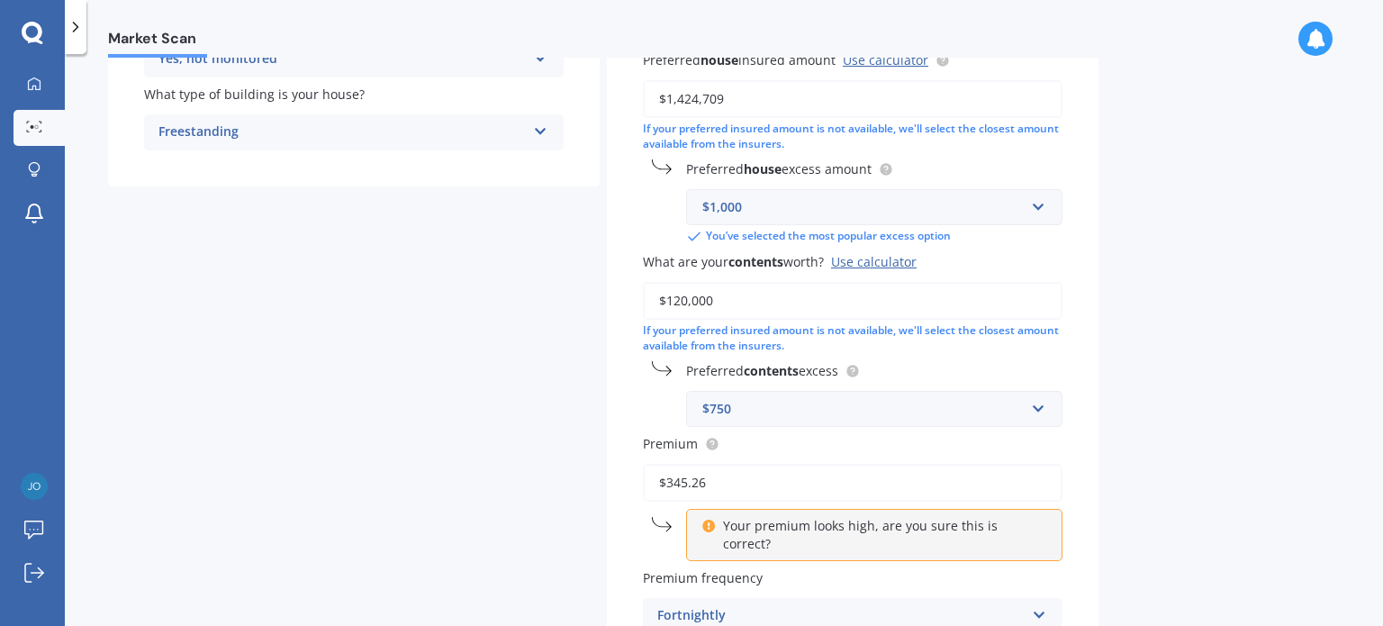
click at [1372, 294] on div "Market Scan House & Contents Market Scan 70 % Let's get to know you and see how…" at bounding box center [724, 344] width 1318 height 572
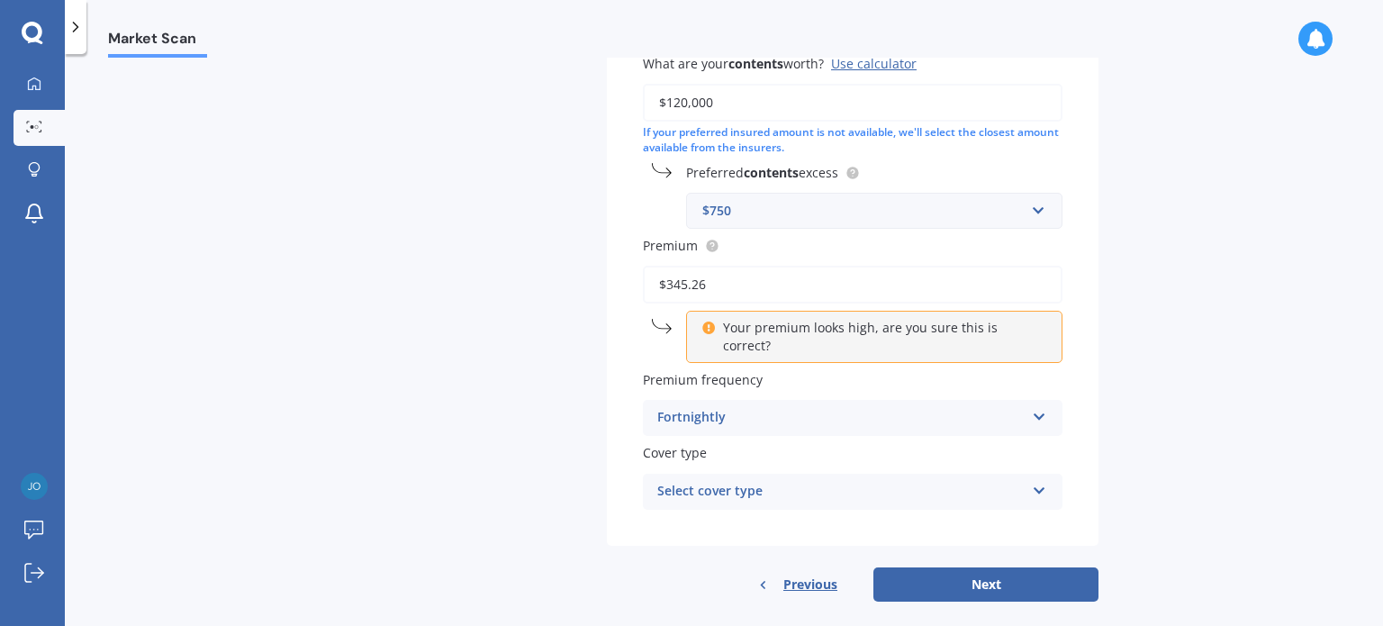
scroll to position [622, 0]
click at [1031, 472] on div "Select cover type Home and Contents" at bounding box center [853, 489] width 420 height 36
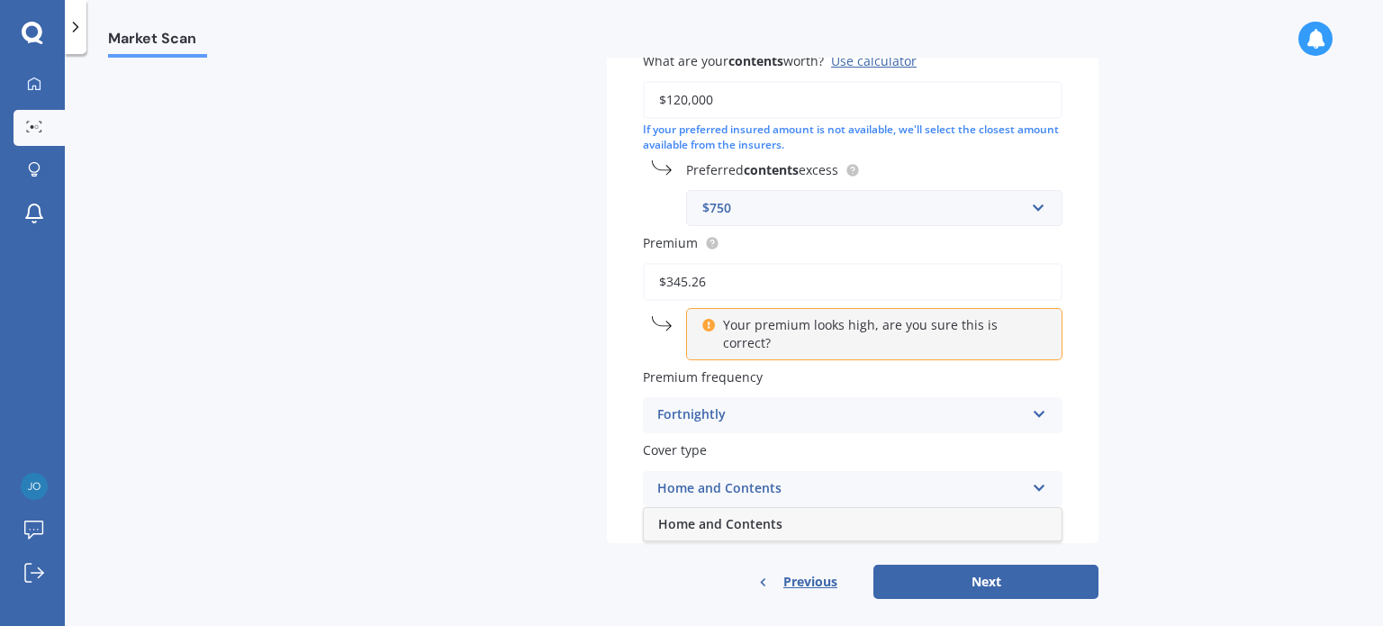
click at [748, 515] on span "Home and Contents" at bounding box center [720, 523] width 124 height 17
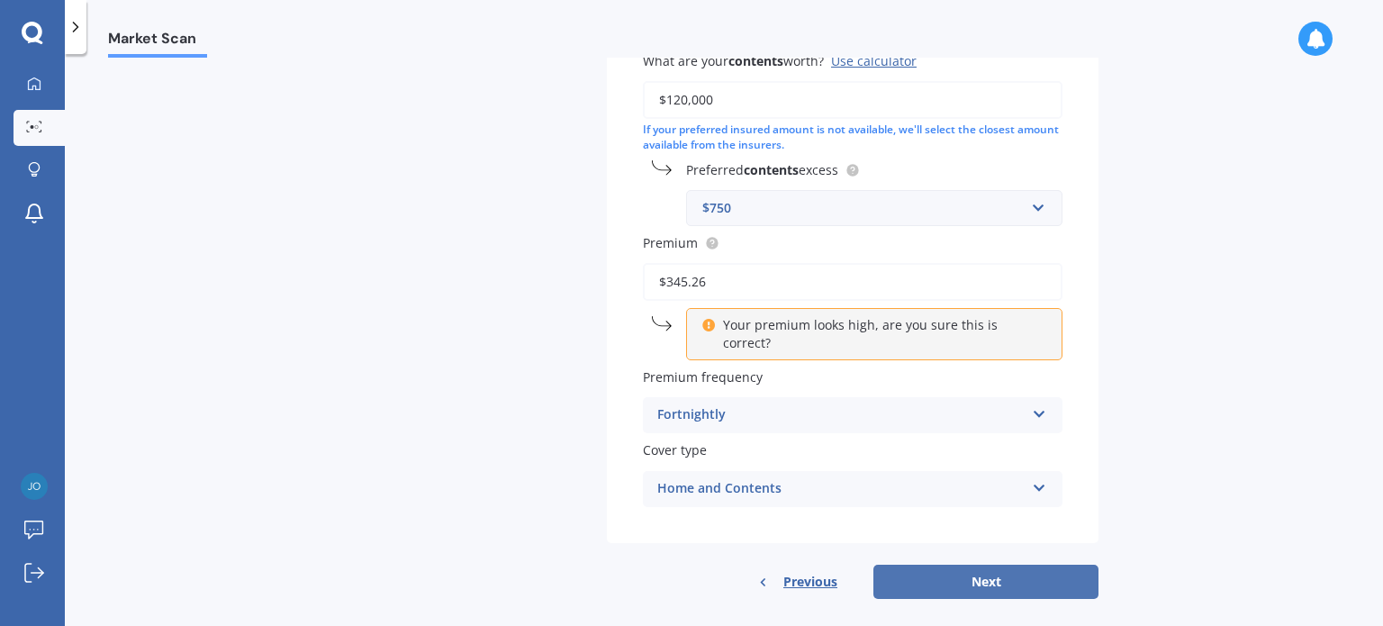
click at [965, 564] on button "Next" at bounding box center [985, 581] width 225 height 34
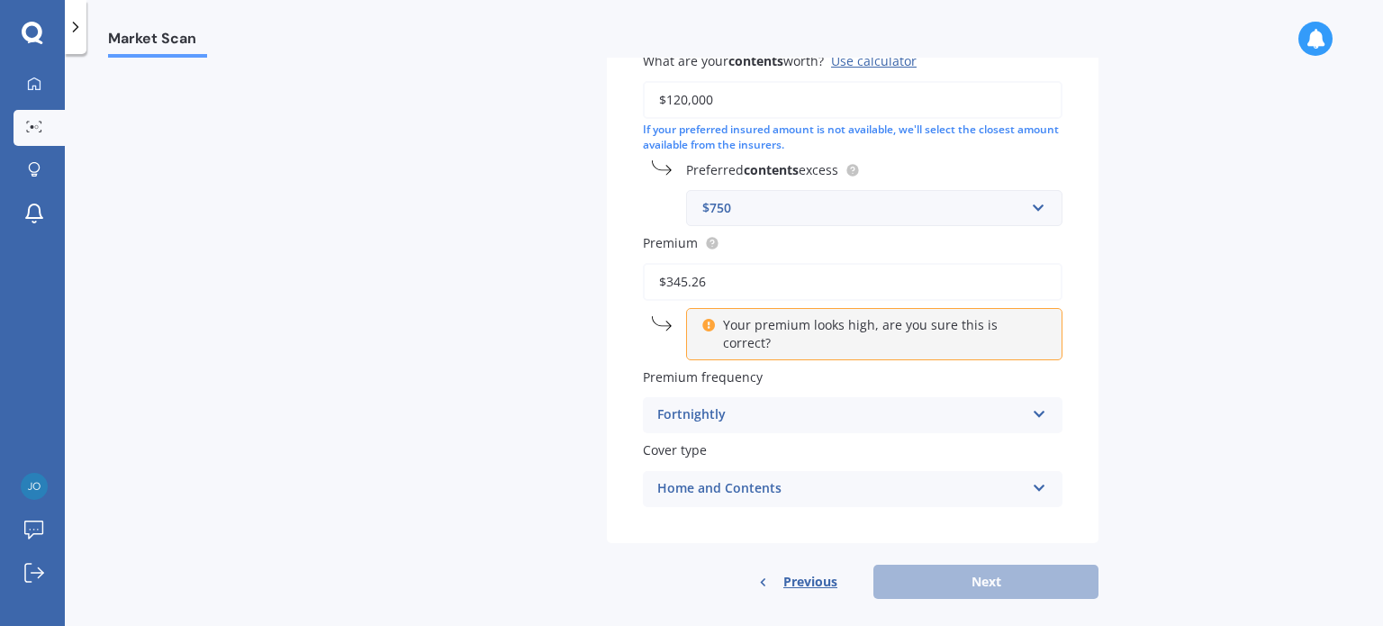
click at [905, 330] on p "Your premium looks high, are you sure this is correct?" at bounding box center [881, 334] width 317 height 36
click at [763, 333] on div "Your premium looks high, are you sure this is correct?" at bounding box center [874, 334] width 376 height 52
click at [715, 284] on input "$345.26" at bounding box center [853, 282] width 420 height 38
type input "$3.00"
type input "$337.00"
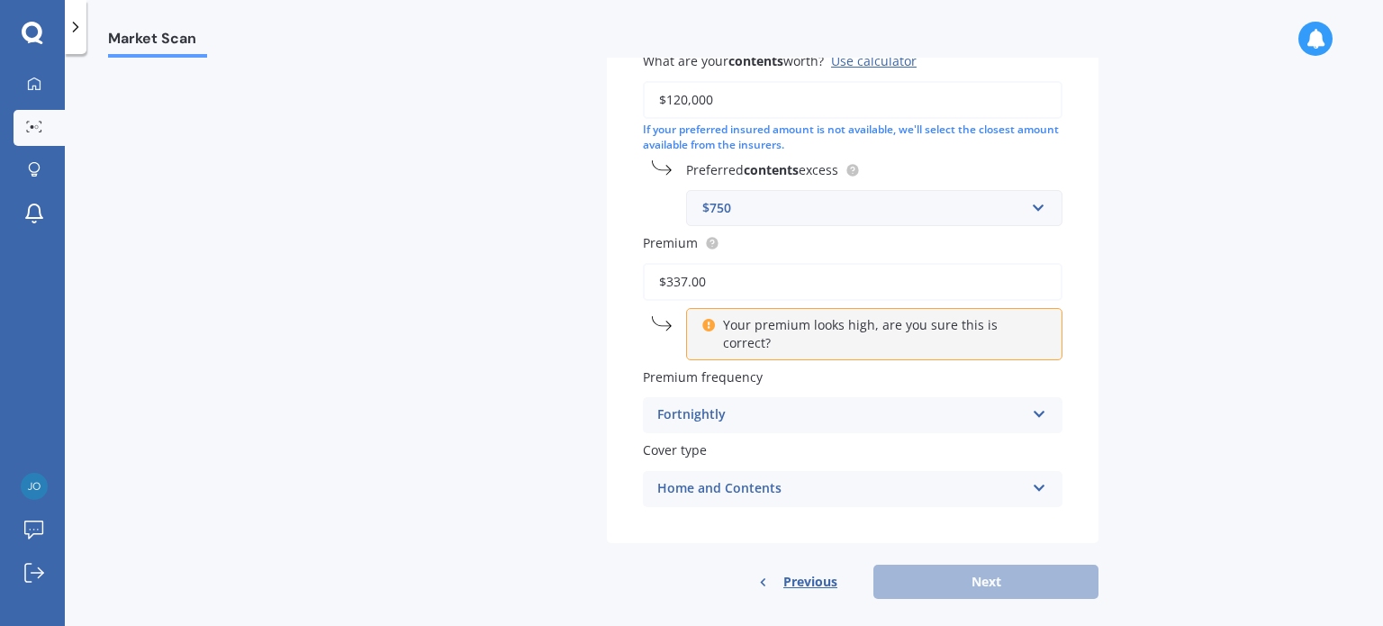
click at [755, 404] on div "Fortnightly" at bounding box center [840, 415] width 367 height 22
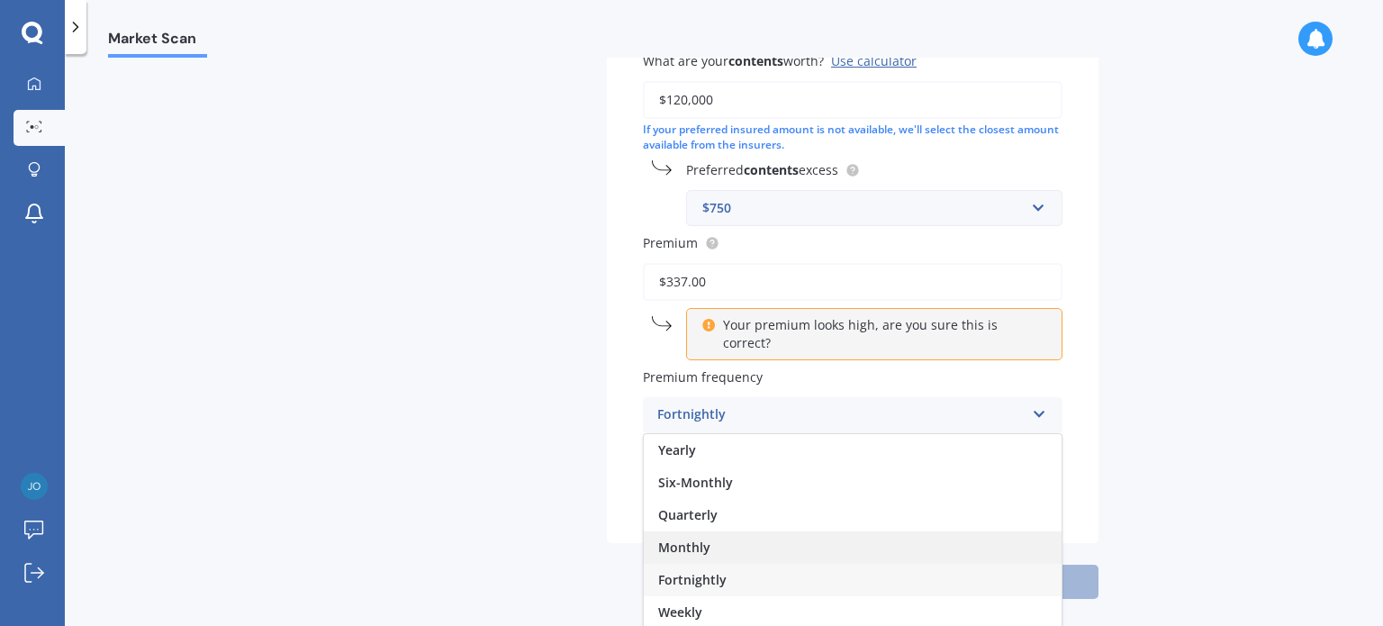
click at [717, 531] on div "Monthly" at bounding box center [853, 547] width 418 height 32
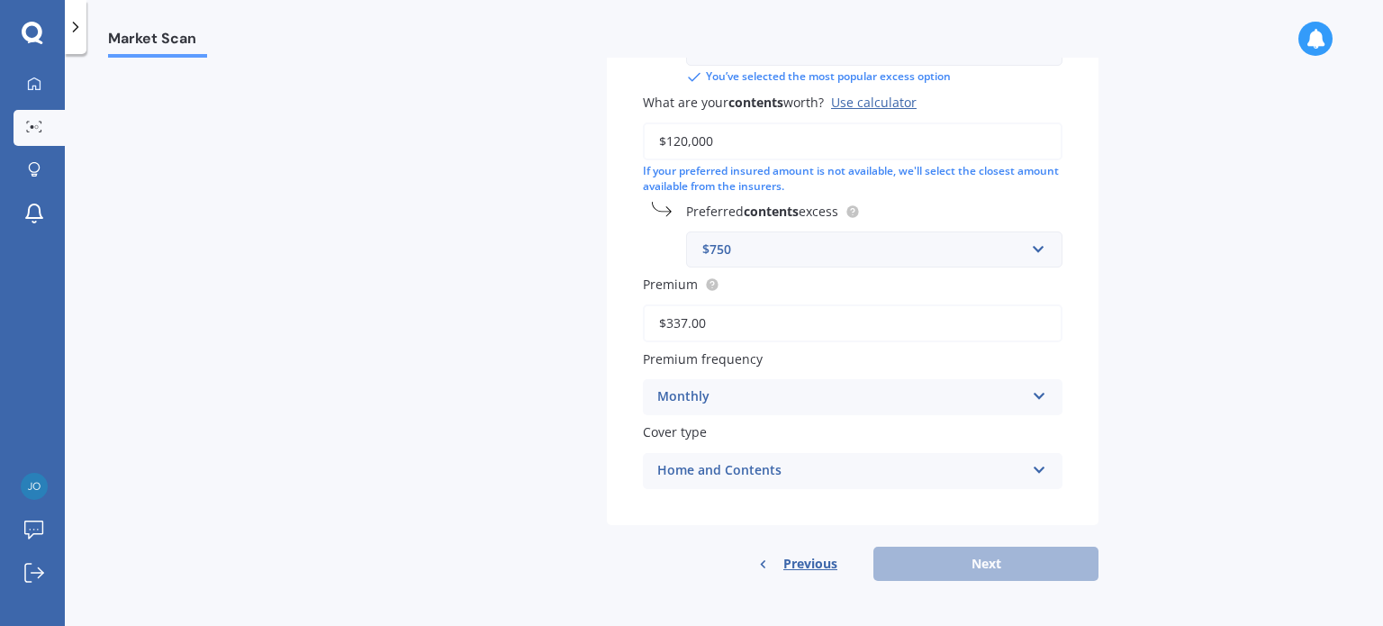
click at [1000, 556] on div "Previous Next" at bounding box center [853, 563] width 492 height 34
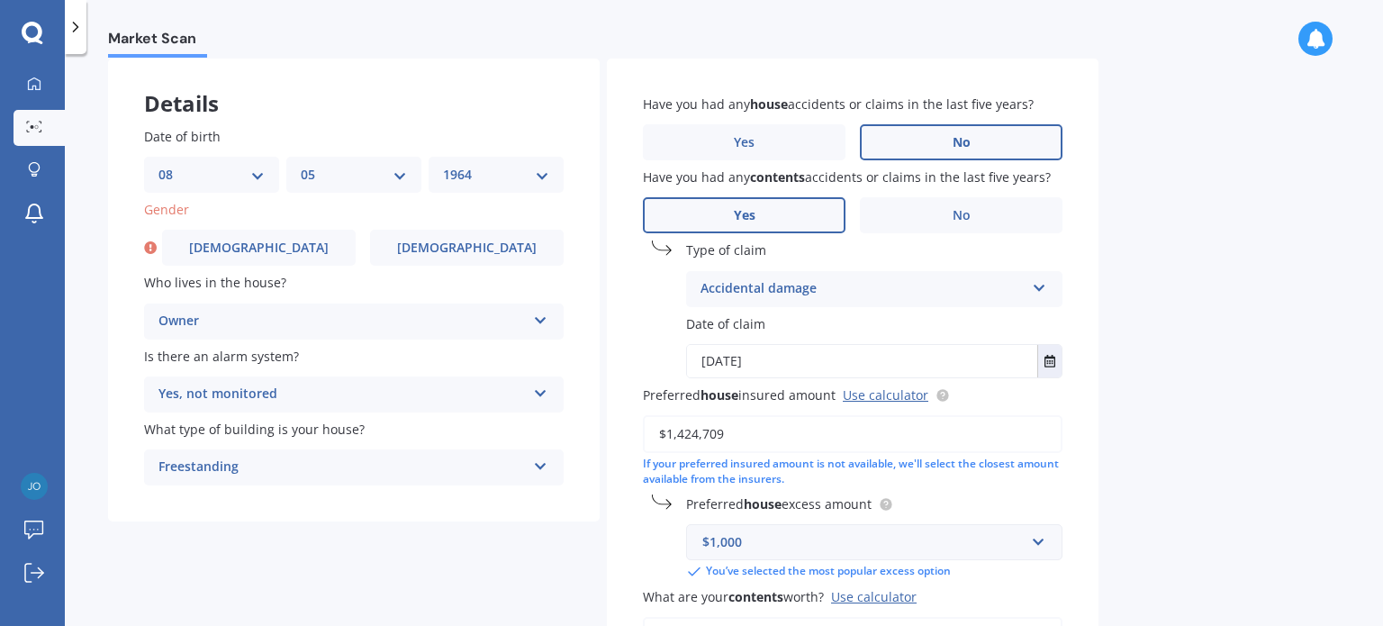
scroll to position [0, 0]
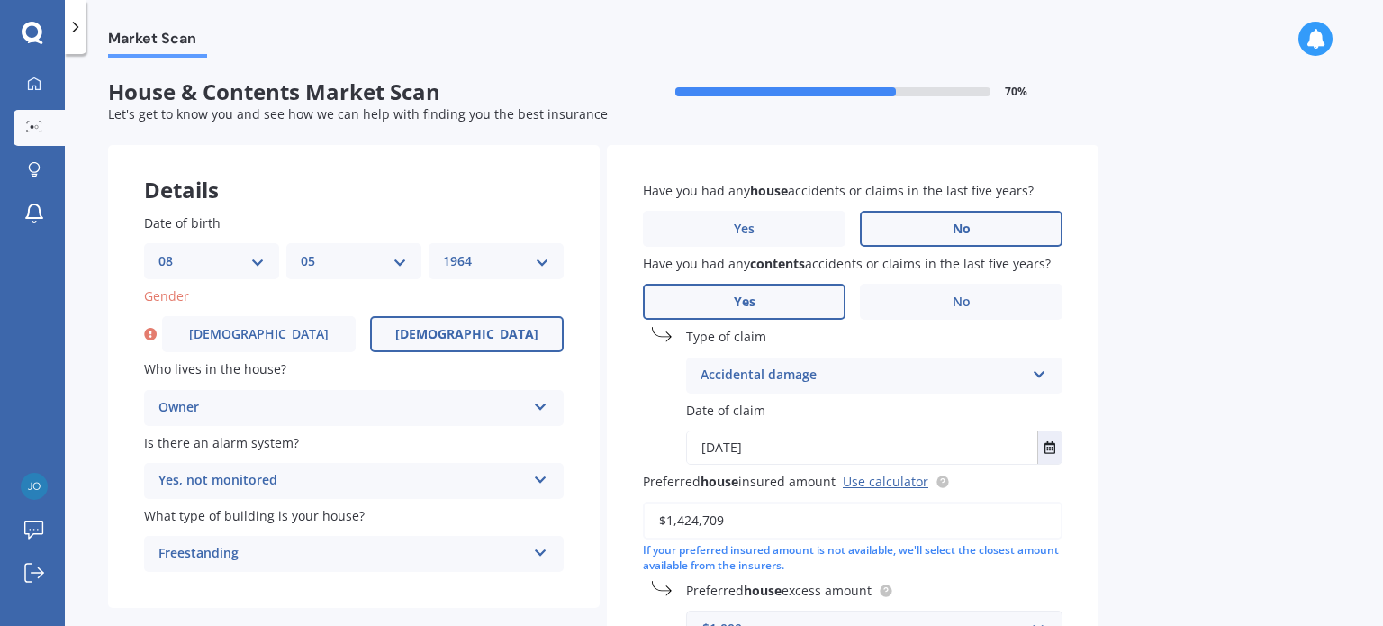
click at [441, 335] on label "[DEMOGRAPHIC_DATA]" at bounding box center [467, 334] width 194 height 36
click at [0, 0] on input "[DEMOGRAPHIC_DATA]" at bounding box center [0, 0] width 0 height 0
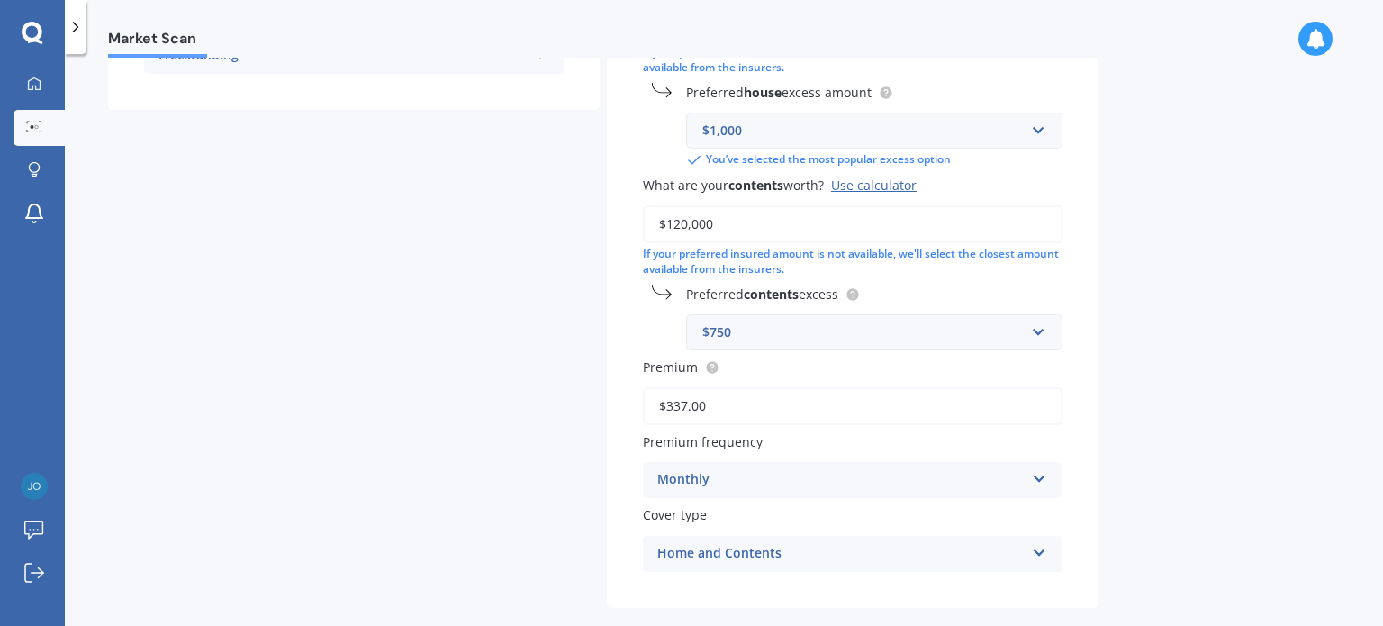
scroll to position [581, 0]
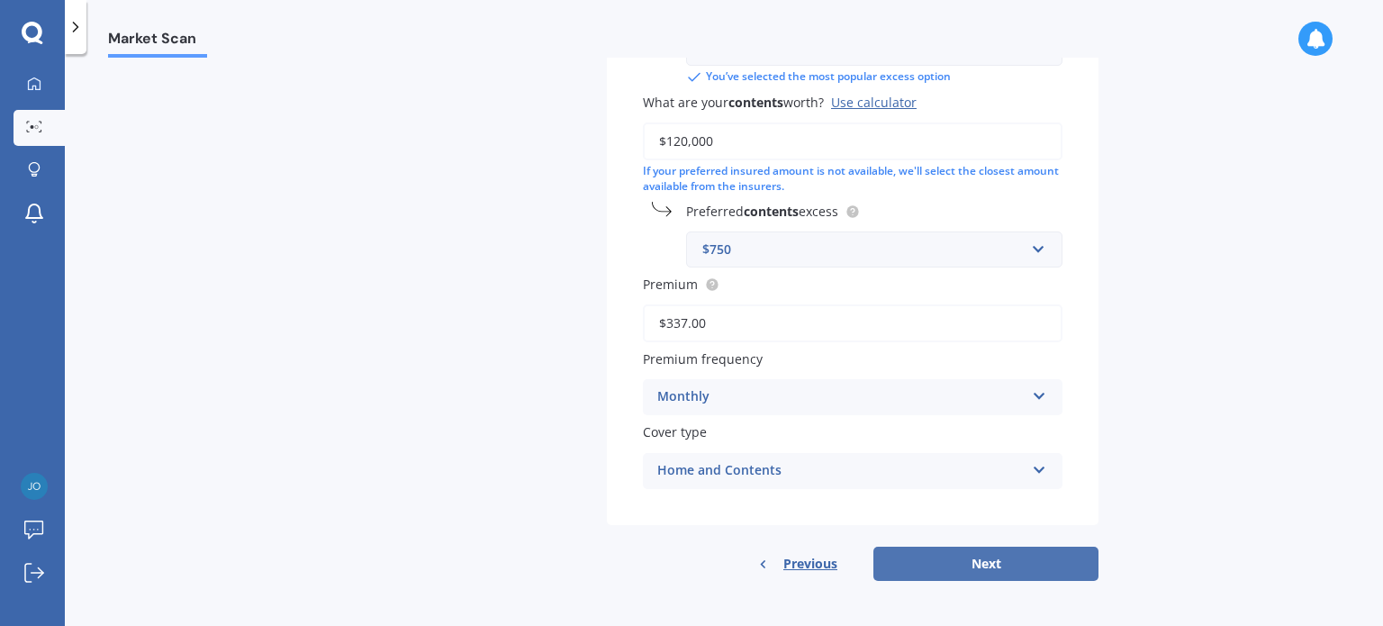
click at [999, 555] on button "Next" at bounding box center [985, 563] width 225 height 34
select select "08"
select select "05"
select select "1964"
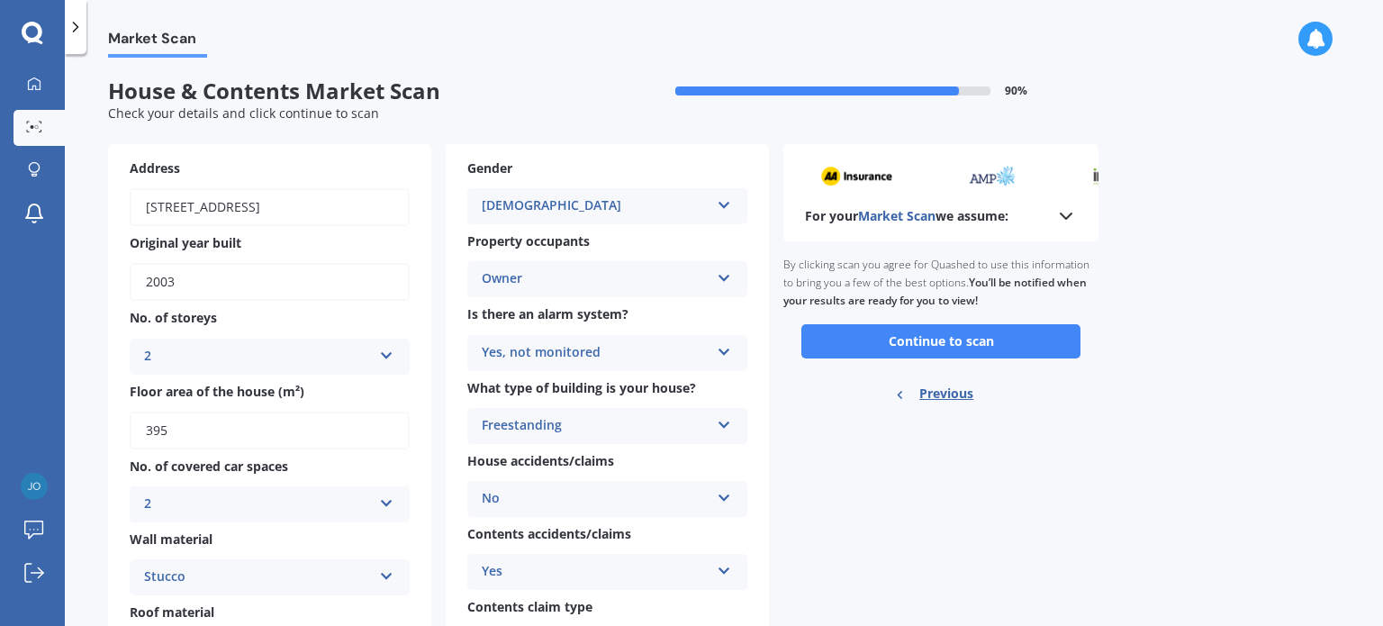
scroll to position [0, 0]
click at [933, 342] on button "Continue to scan" at bounding box center [940, 342] width 279 height 34
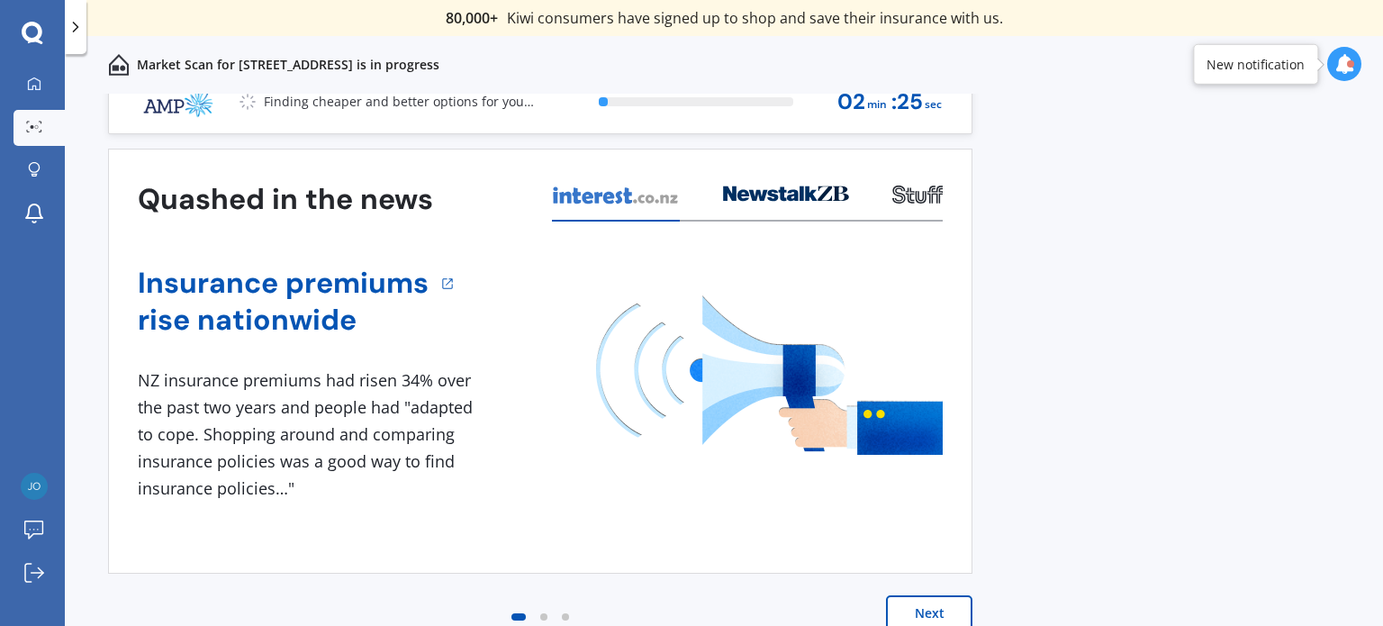
scroll to position [25, 0]
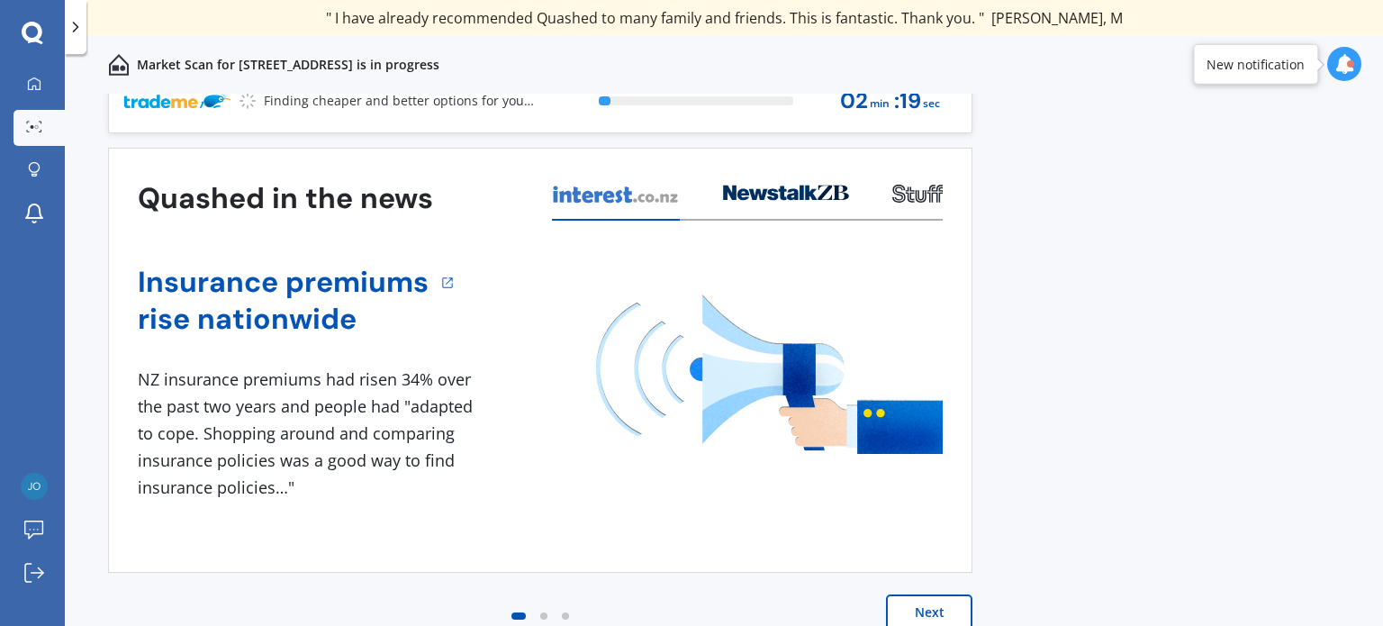
click at [933, 611] on button "Next" at bounding box center [929, 612] width 86 height 36
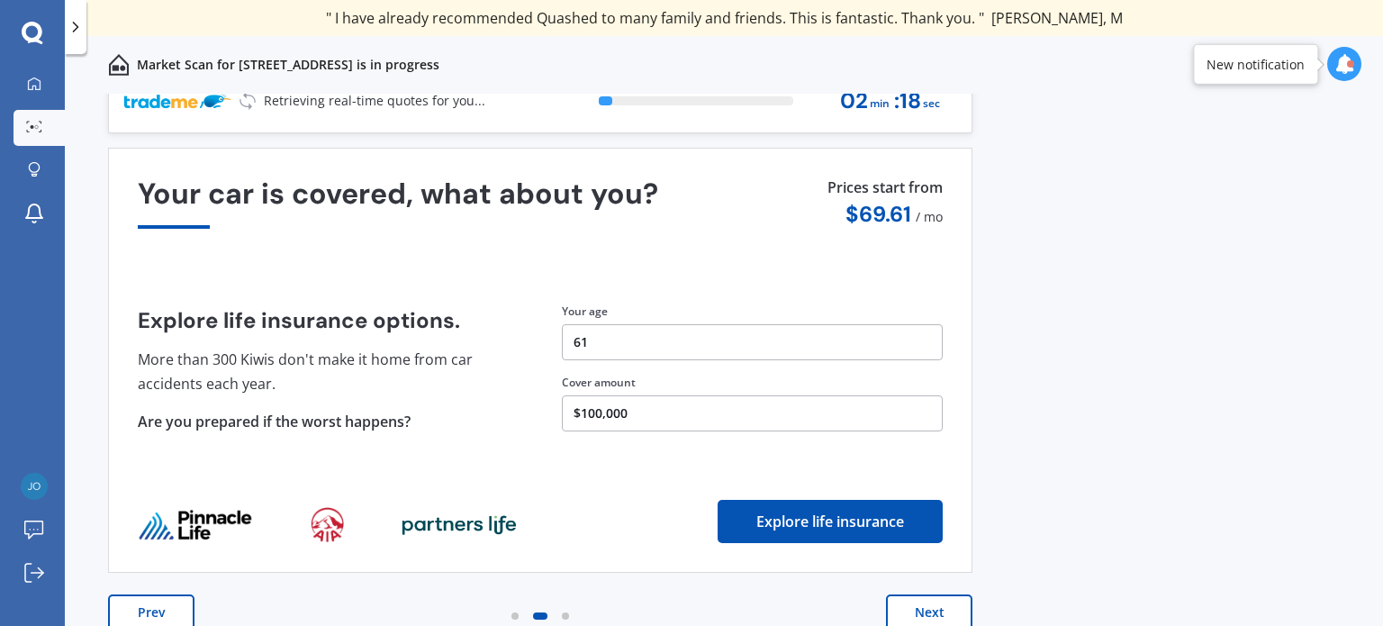
scroll to position [0, 0]
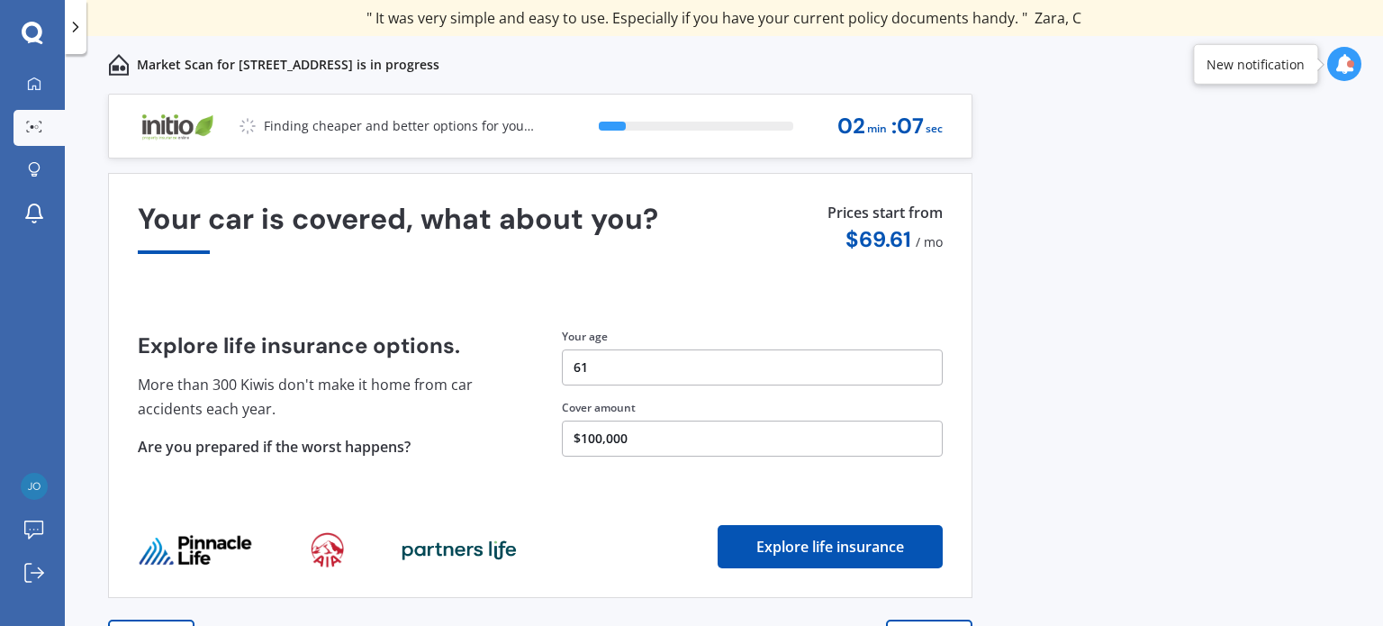
click at [933, 611] on div "Quashed in the news Insurance premiums rise nationwide 1 NZ insurance premiums …" at bounding box center [540, 432] width 864 height 519
click at [855, 543] on button "Explore life insurance" at bounding box center [829, 546] width 225 height 43
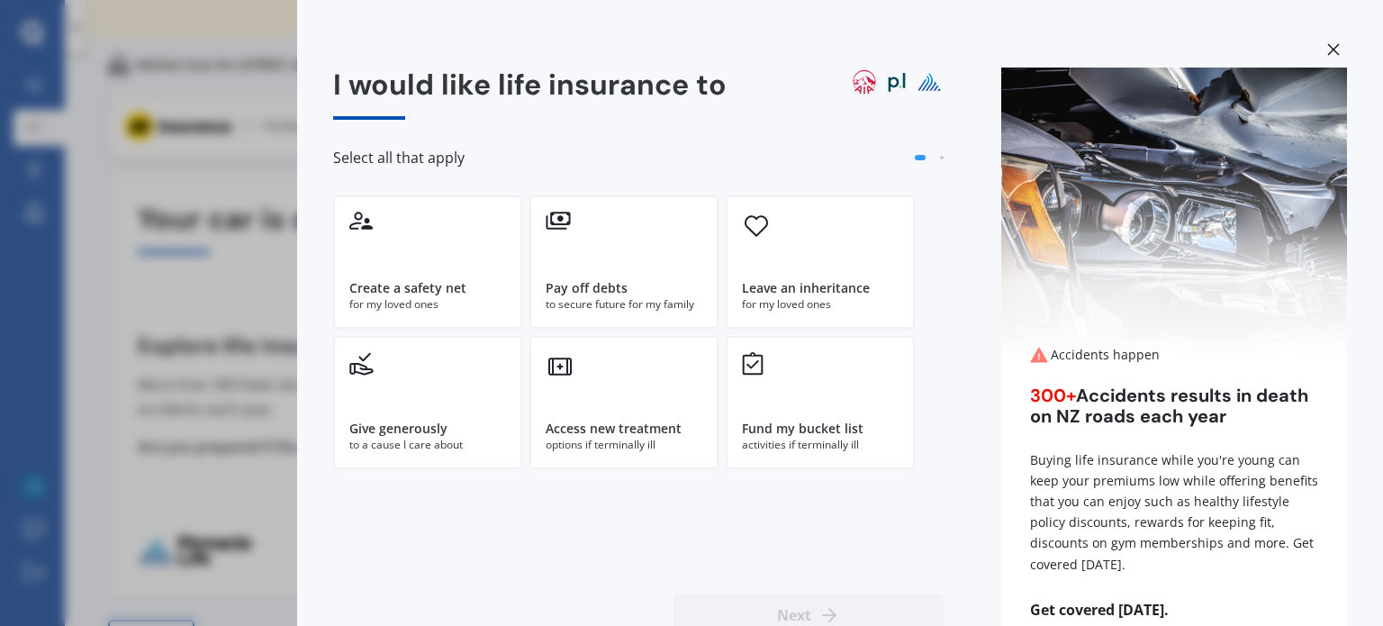
click at [855, 543] on div "I would like life insurance to Select all that apply Create a safety net for my…" at bounding box center [638, 365] width 610 height 594
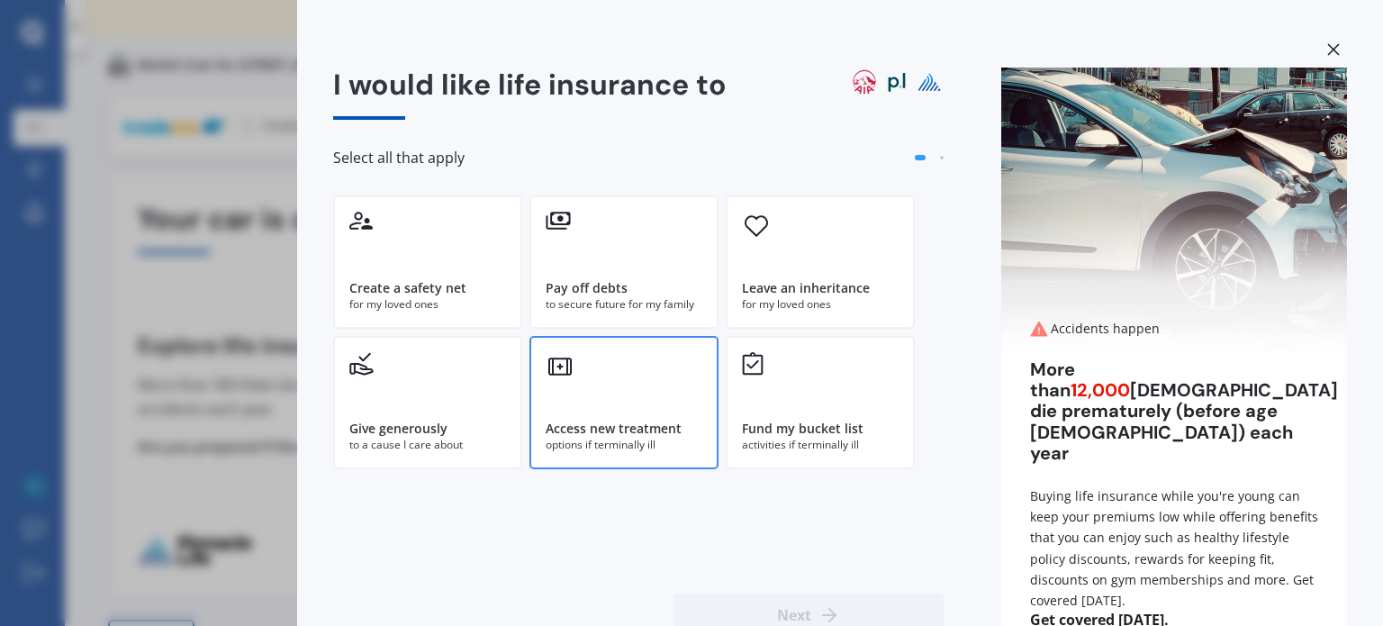
click at [650, 403] on div "Access new treatment options if terminally ill" at bounding box center [623, 402] width 189 height 133
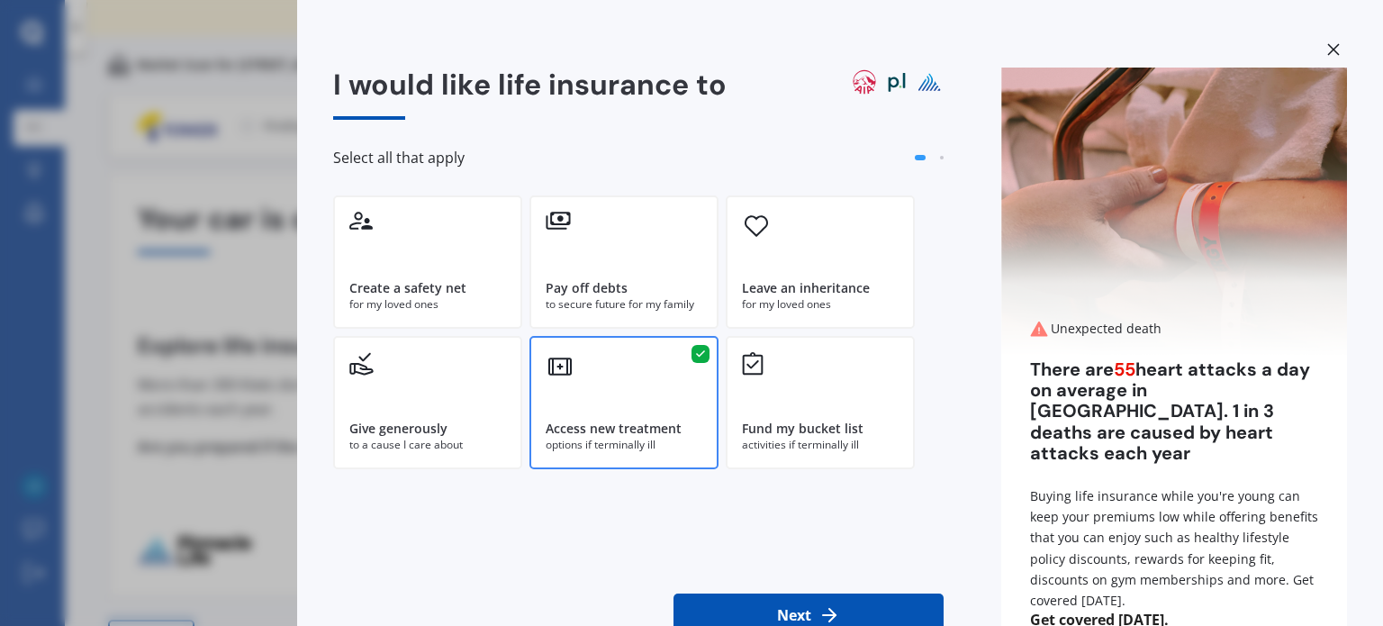
click at [752, 615] on button "Next" at bounding box center [808, 614] width 270 height 43
select select "08"
select select "05"
select select "1964"
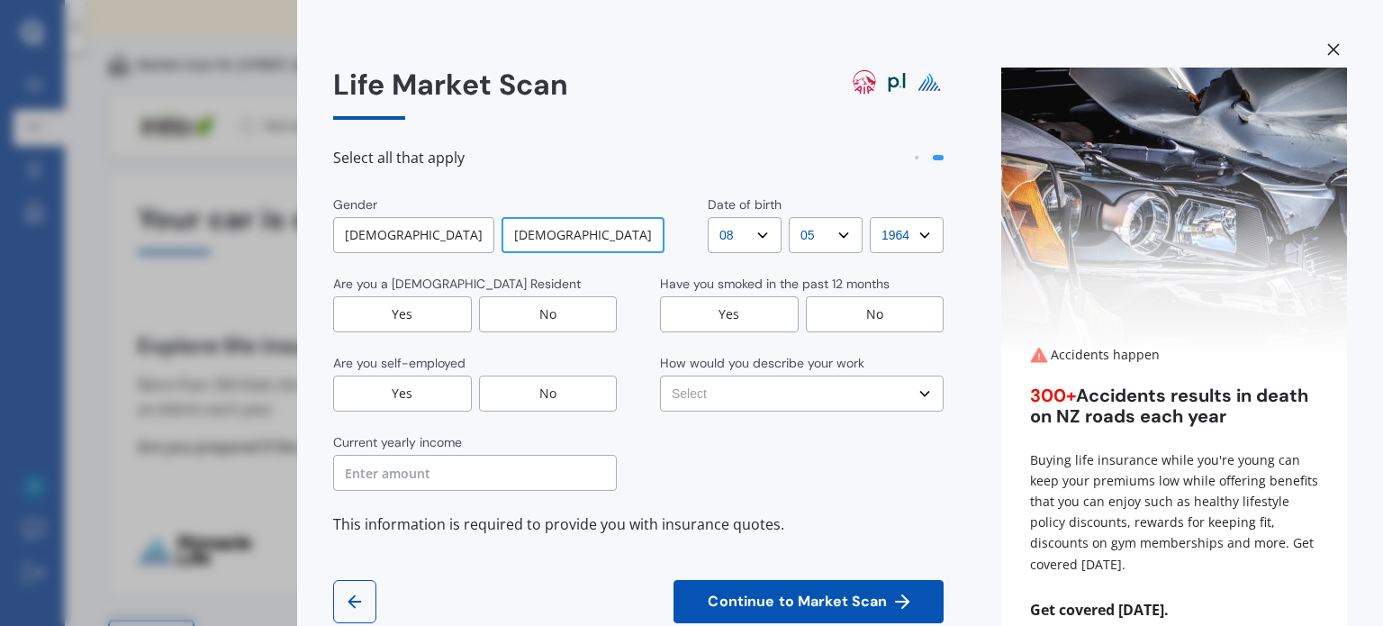
click at [432, 315] on div "Yes" at bounding box center [402, 314] width 139 height 36
click at [863, 307] on div "No" at bounding box center [875, 314] width 139 height 36
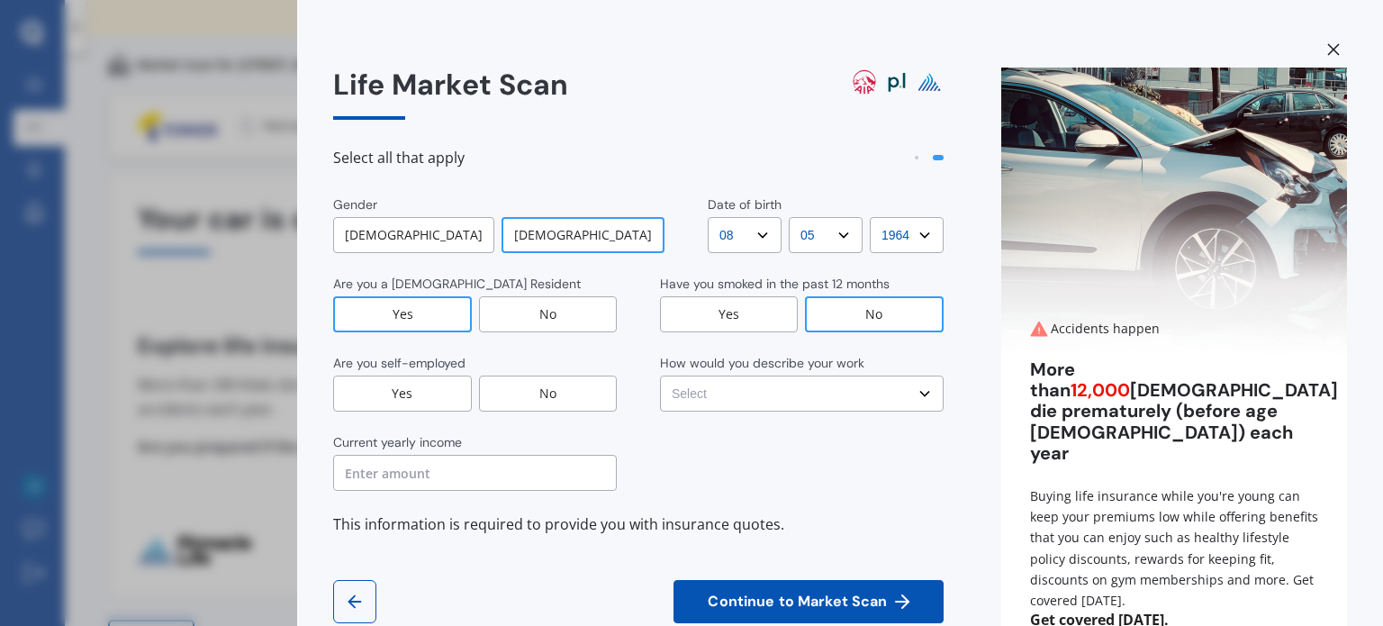
click at [554, 383] on div "No" at bounding box center [548, 393] width 139 height 36
click at [757, 372] on div "How would you describe your work" at bounding box center [802, 365] width 284 height 22
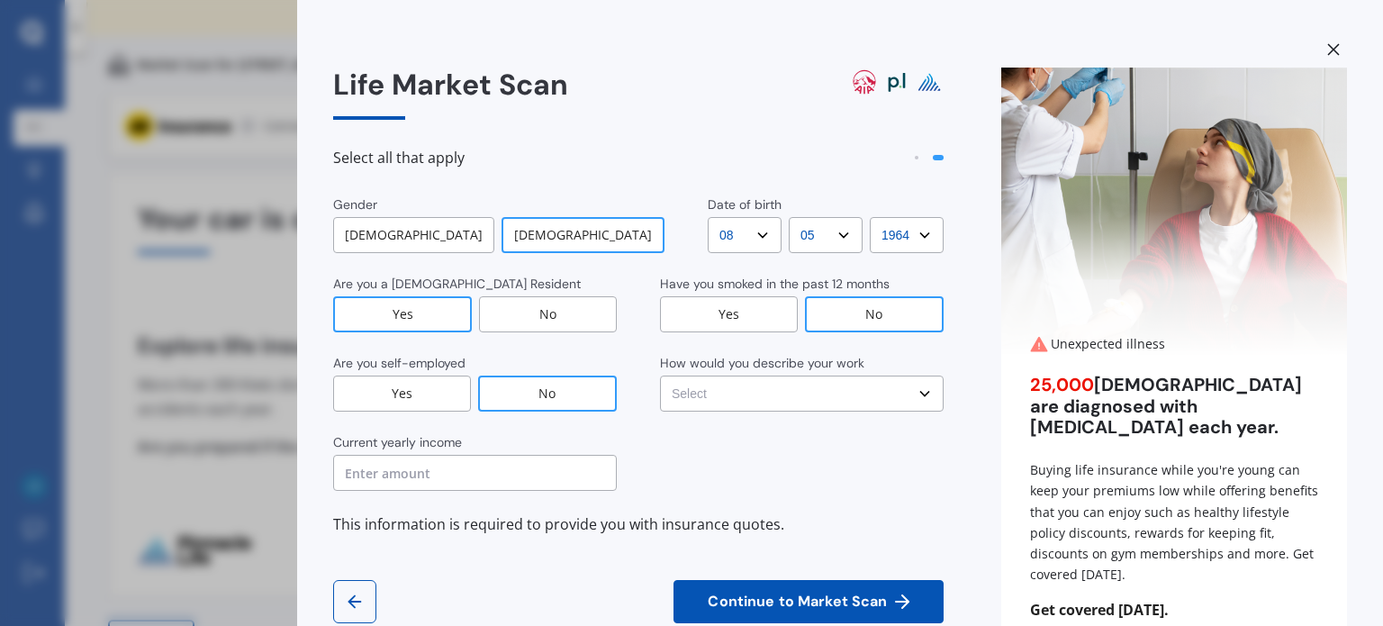
click at [755, 388] on select "Select No manual work e.g. lawyer, consultant, engineer Light manual work [PERS…" at bounding box center [802, 393] width 284 height 36
select select "No manual work e.g. lawyer, consultant, engineer"
click at [660, 375] on select "Select No manual work e.g. lawyer, consultant, engineer Light manual work [PERS…" at bounding box center [802, 393] width 284 height 36
click at [466, 483] on input "text" at bounding box center [475, 473] width 284 height 36
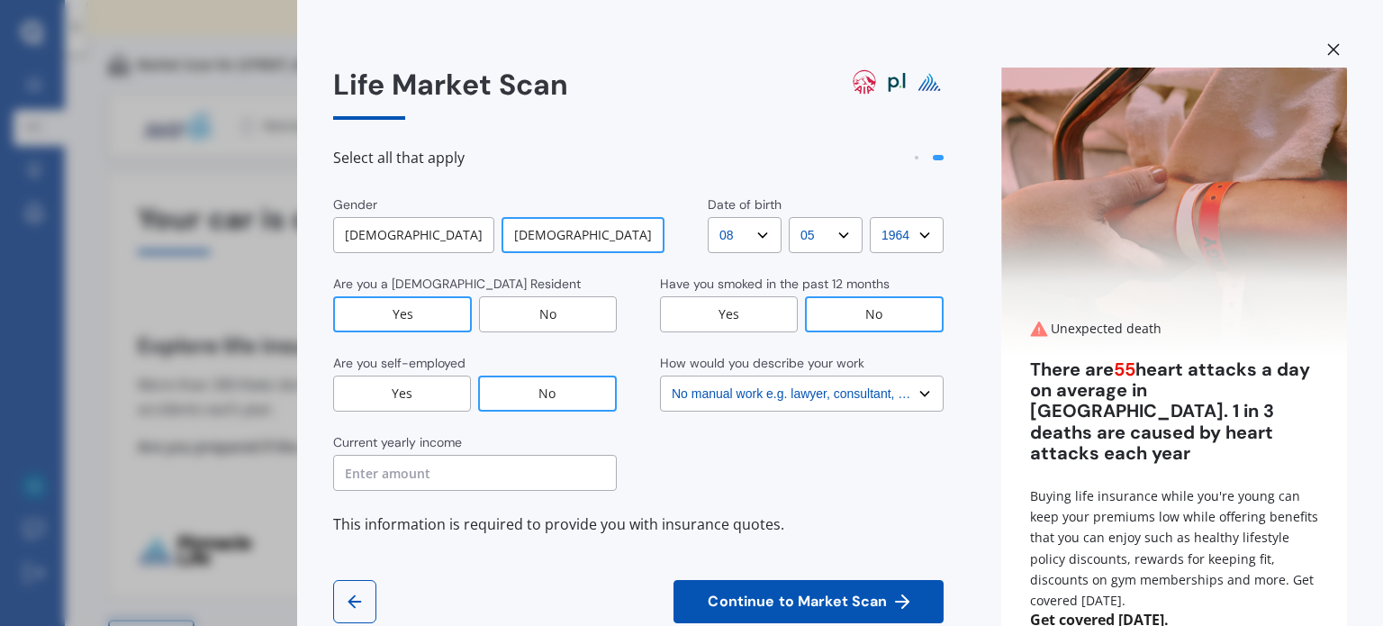
click at [466, 483] on input "text" at bounding box center [475, 473] width 284 height 36
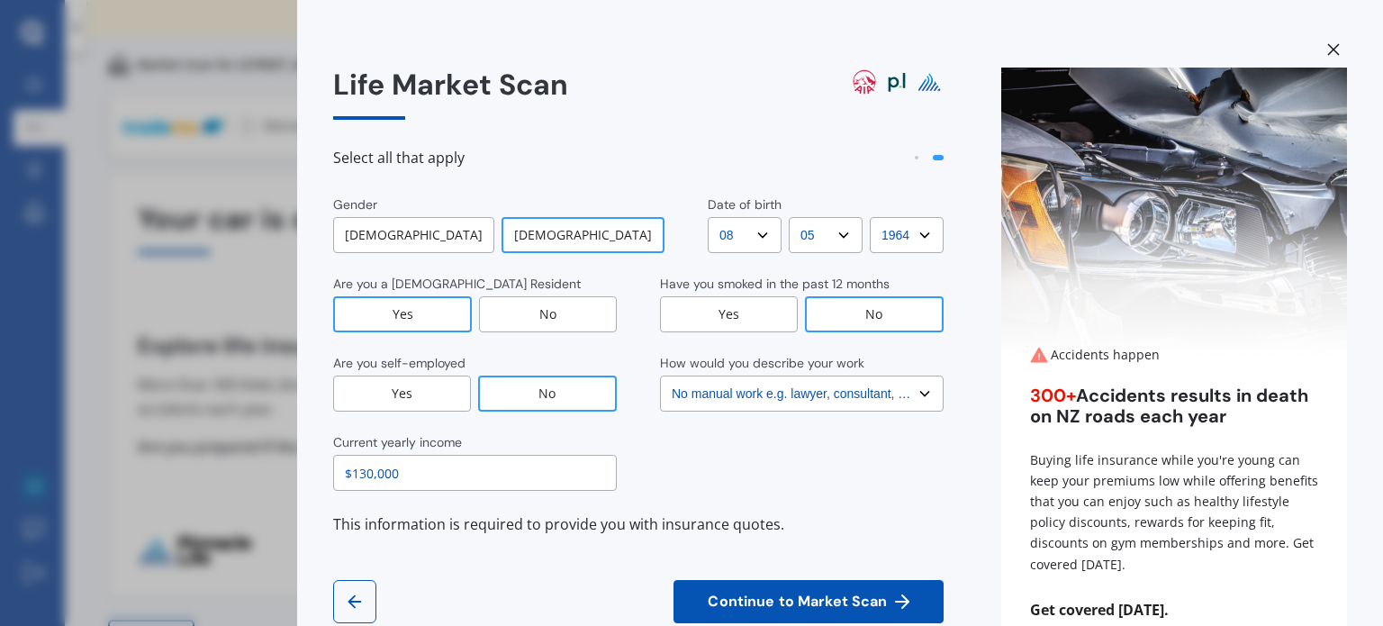
type input "$130,000"
click at [750, 598] on span "Continue to Market Scan" at bounding box center [797, 601] width 186 height 17
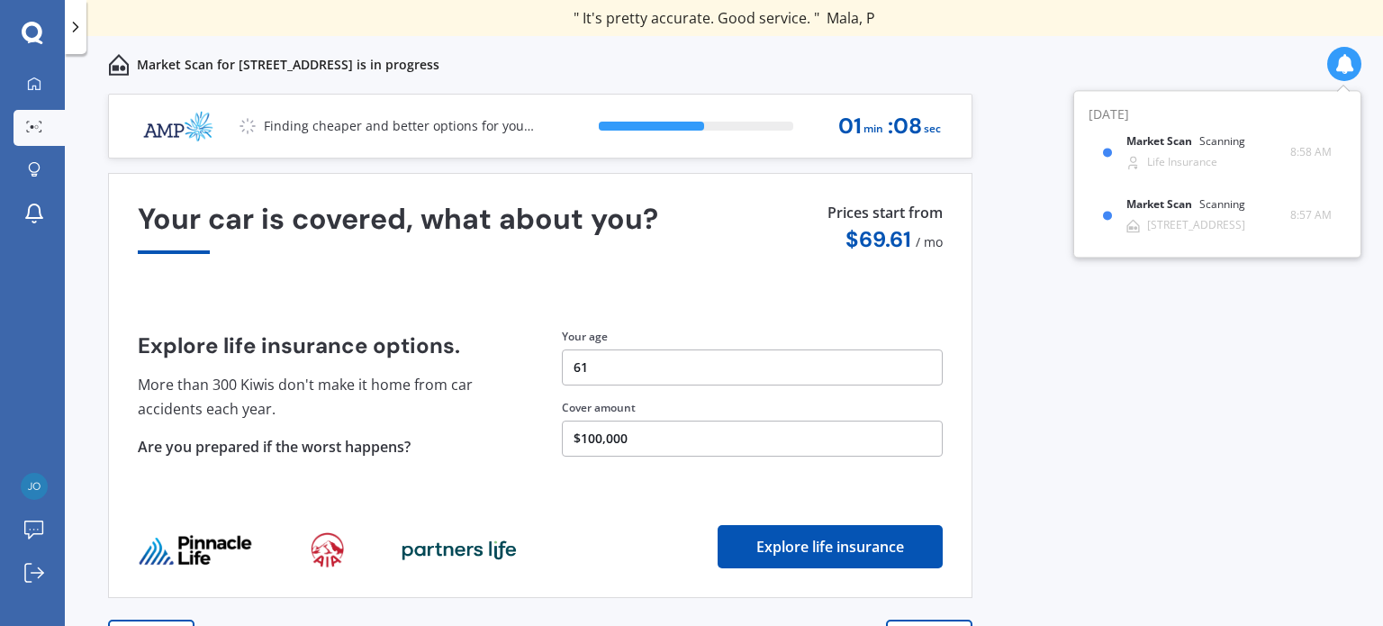
scroll to position [25, 0]
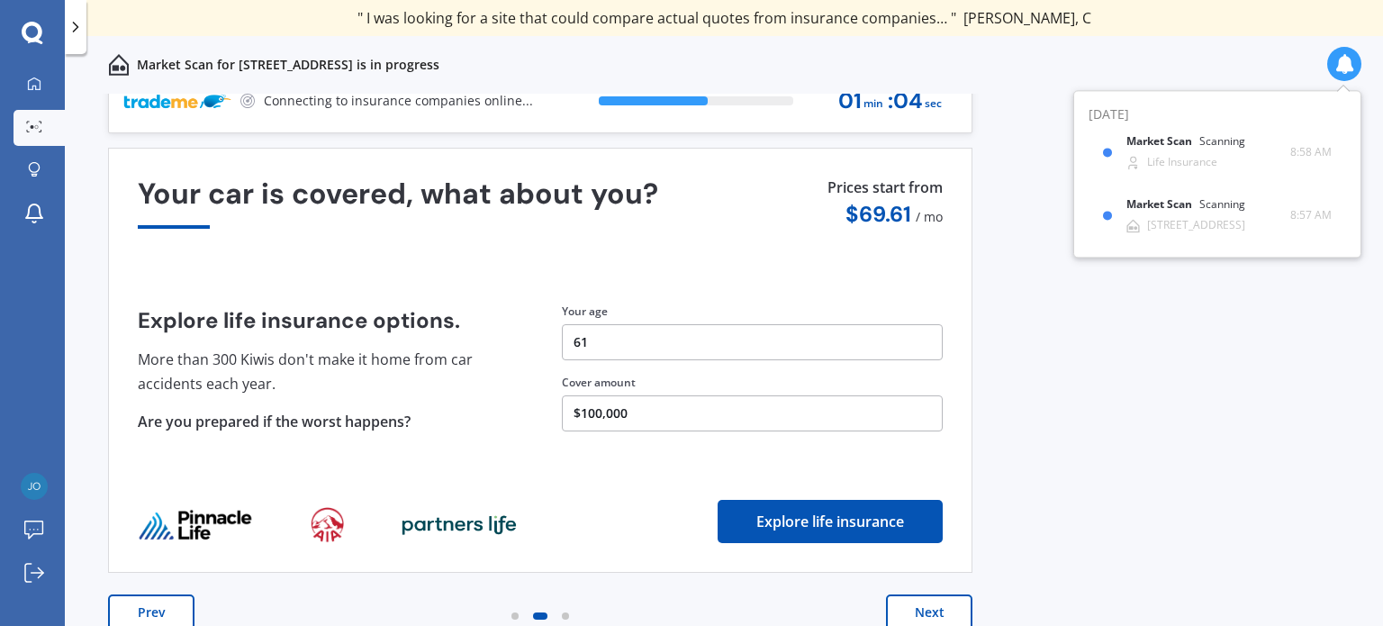
click at [940, 608] on button "Next" at bounding box center [929, 612] width 86 height 36
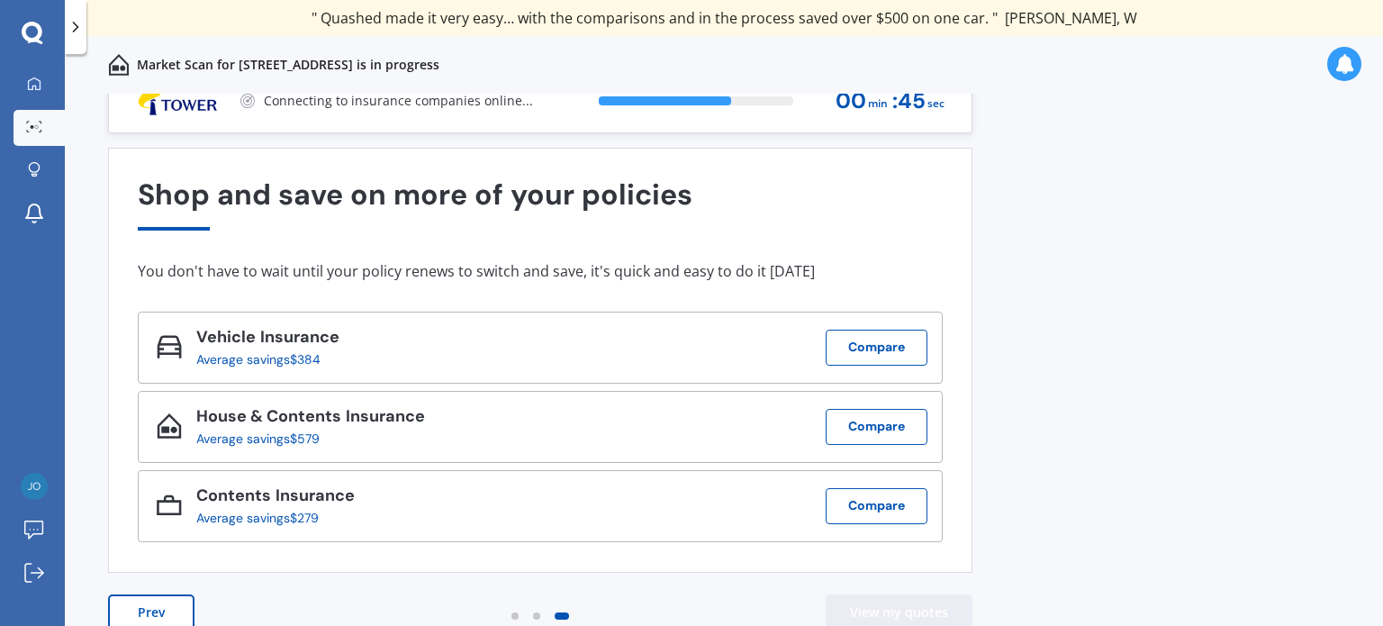
click at [912, 608] on button "View my quotes" at bounding box center [899, 612] width 147 height 36
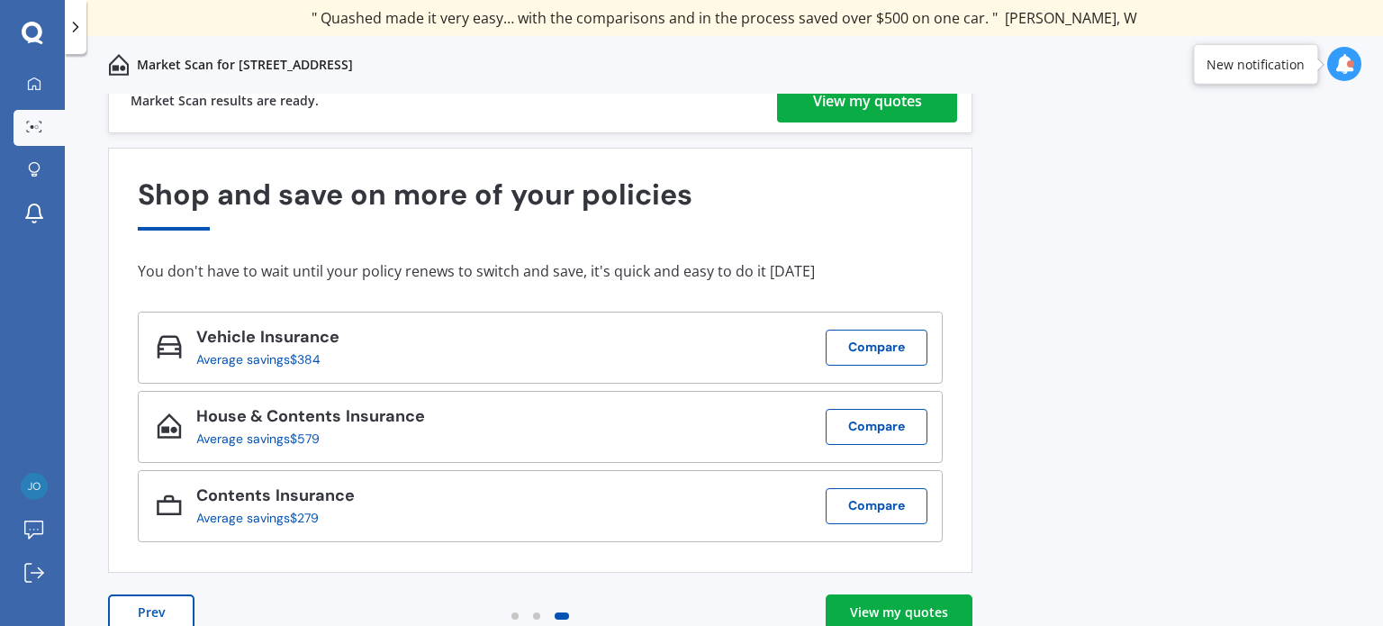
click at [904, 623] on link "View my quotes" at bounding box center [899, 612] width 147 height 36
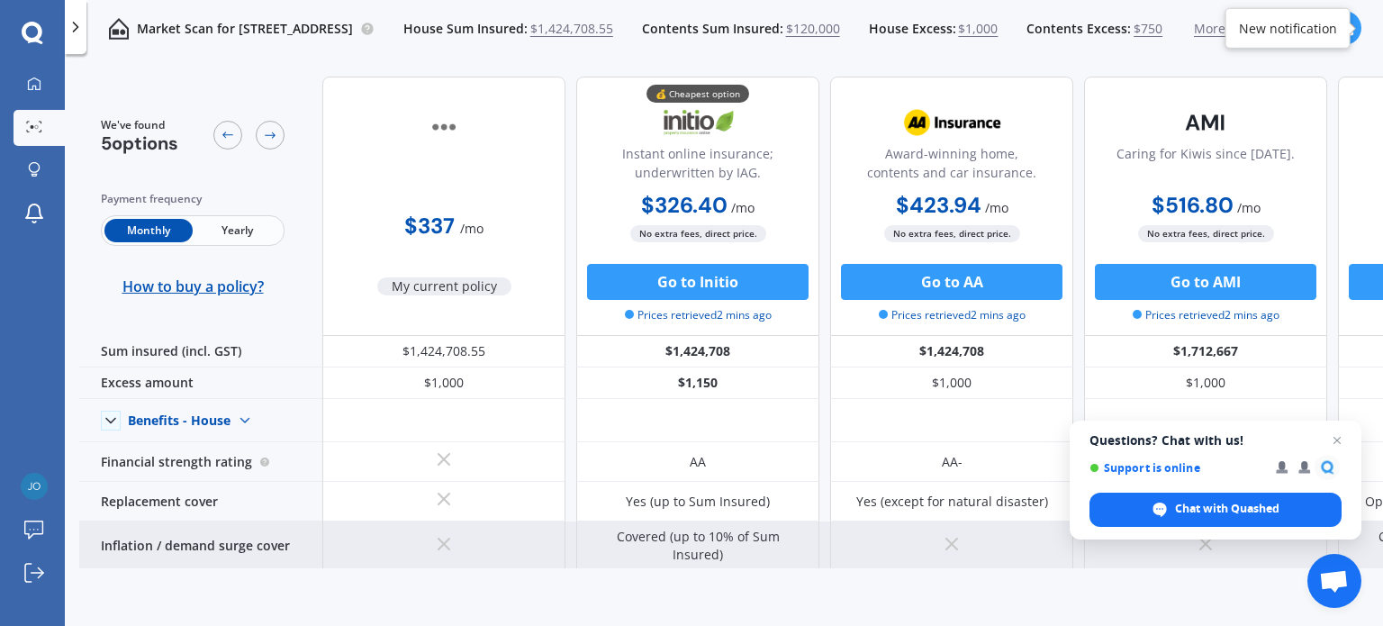
click at [966, 554] on div at bounding box center [951, 546] width 243 height 50
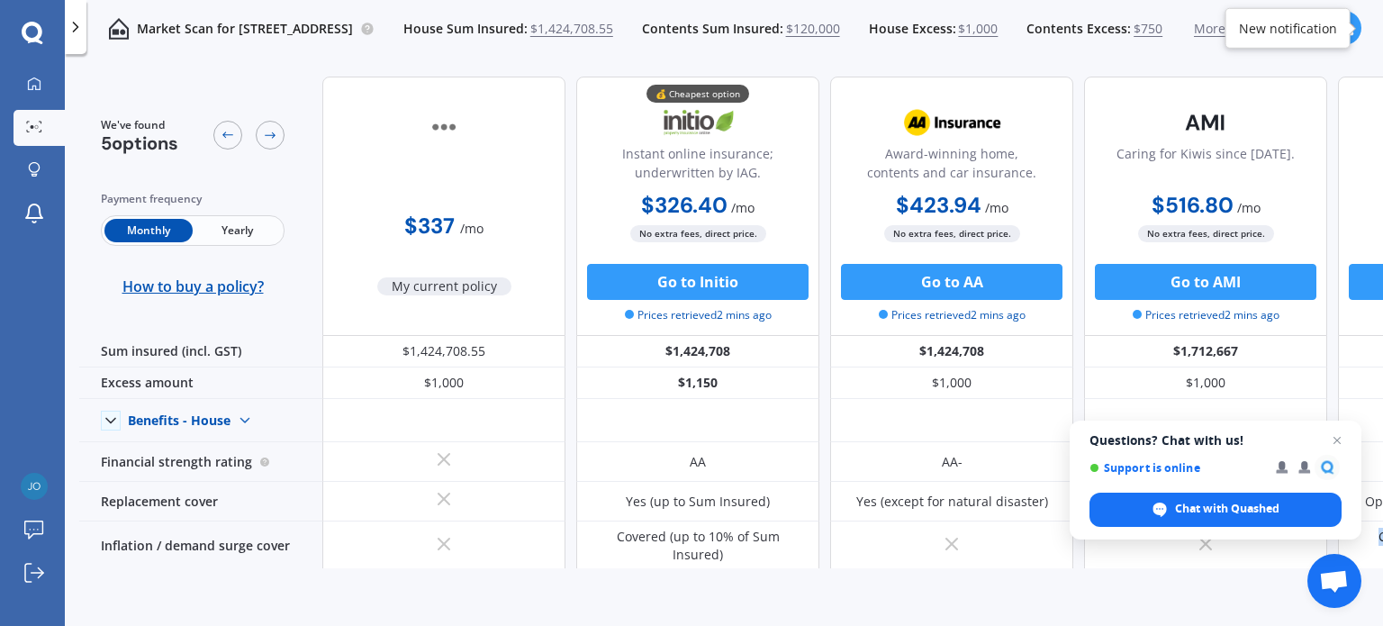
drag, startPoint x: 967, startPoint y: 556, endPoint x: 1096, endPoint y: 531, distance: 131.2
click at [1096, 531] on body "We are experiencing high volume of Market Scans . Just a heads up we will have …" at bounding box center [691, 313] width 1383 height 626
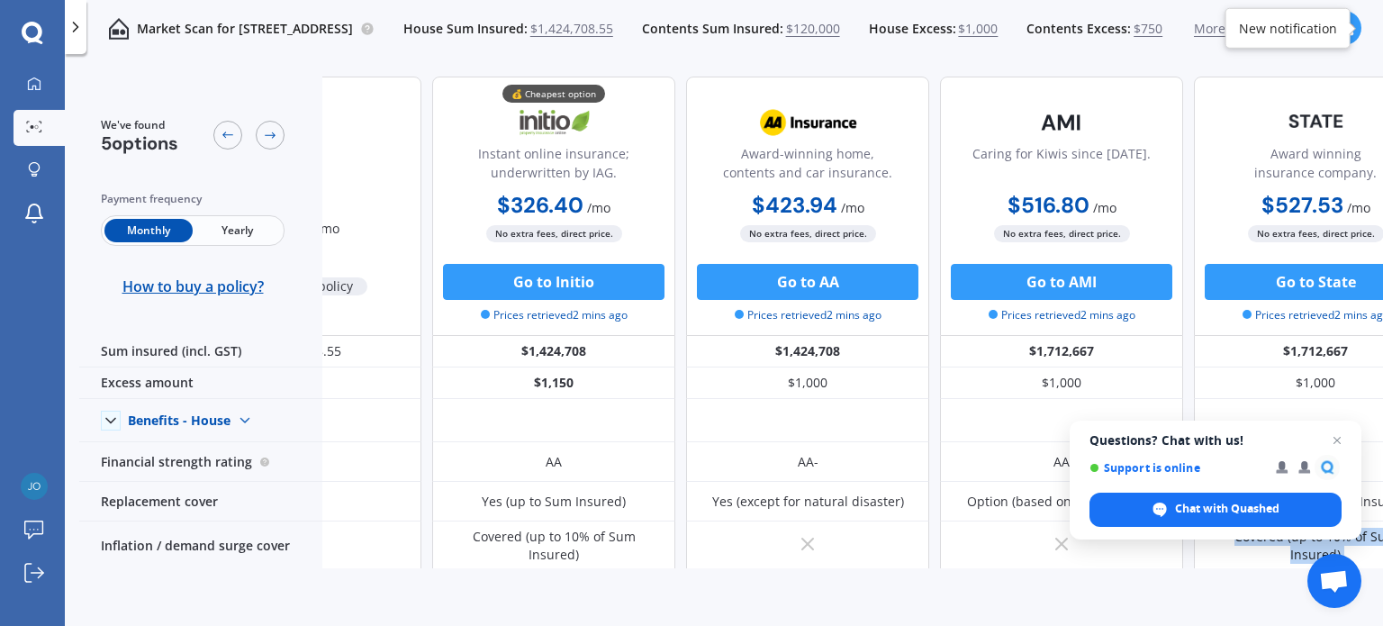
scroll to position [0, 206]
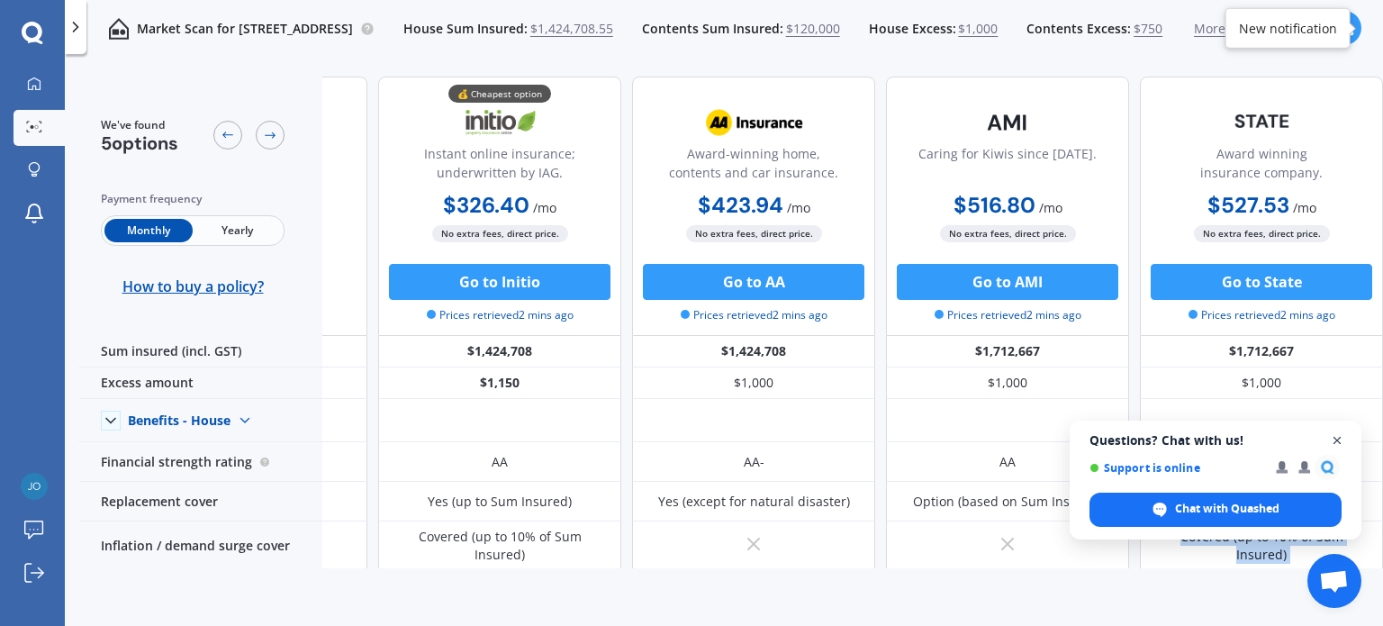
click at [1336, 440] on span "Close chat" at bounding box center [1337, 440] width 23 height 23
